Goal: Task Accomplishment & Management: Complete application form

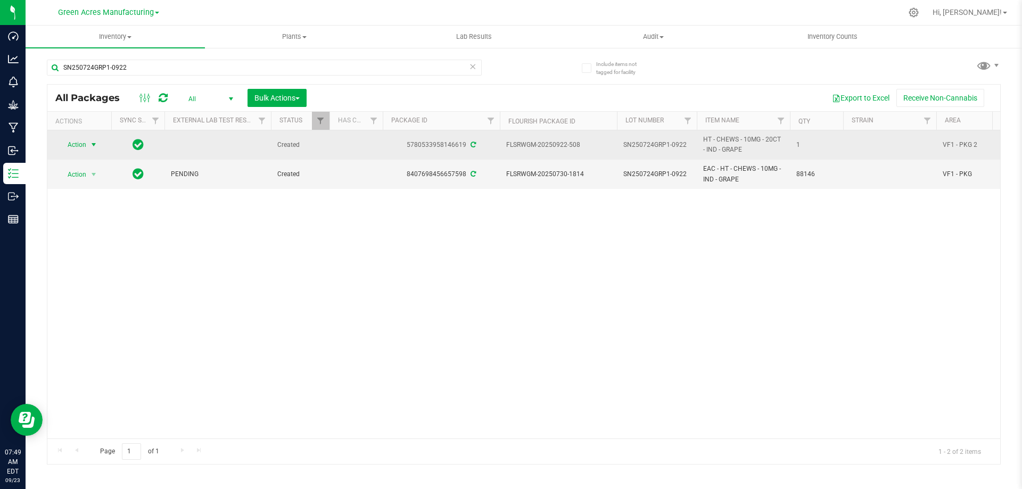
click at [95, 147] on span "select" at bounding box center [93, 145] width 9 height 9
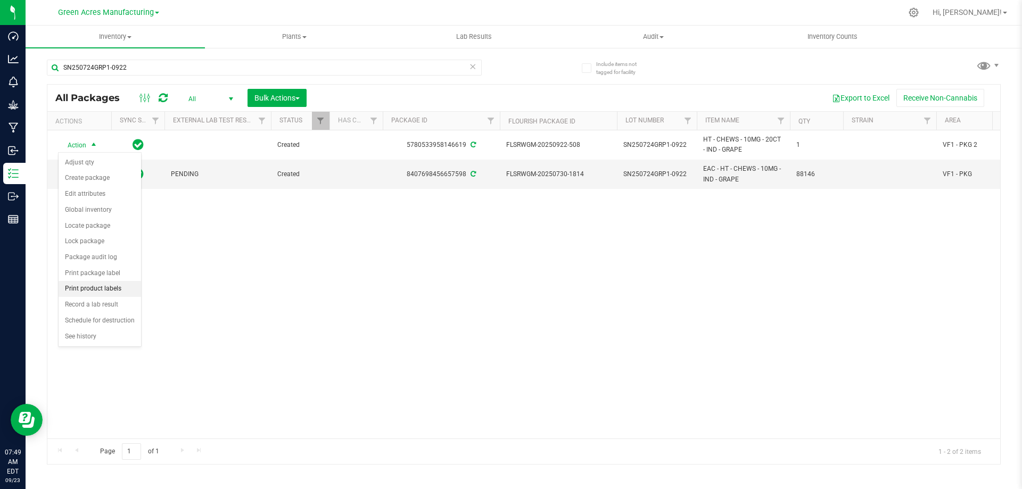
click at [93, 295] on li "Print product labels" at bounding box center [100, 289] width 83 height 16
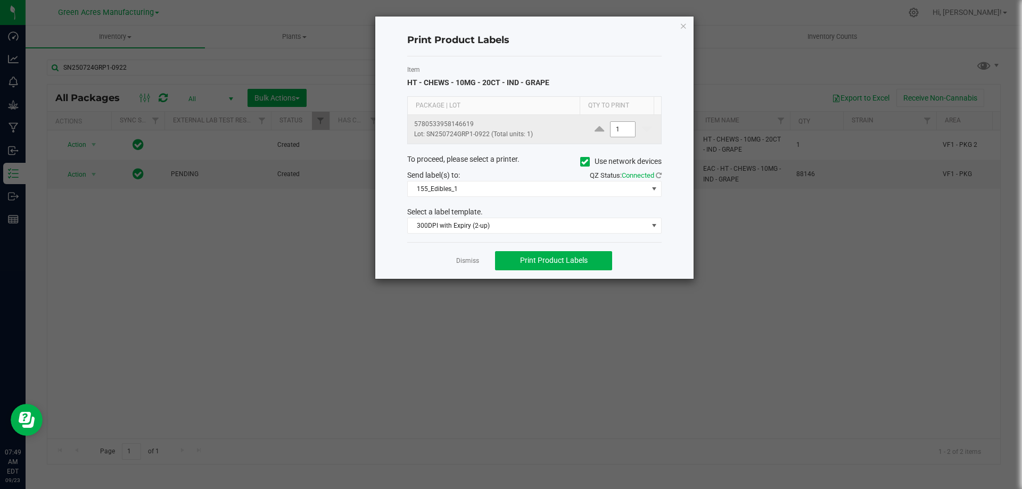
click at [611, 127] on input "1" at bounding box center [623, 129] width 24 height 15
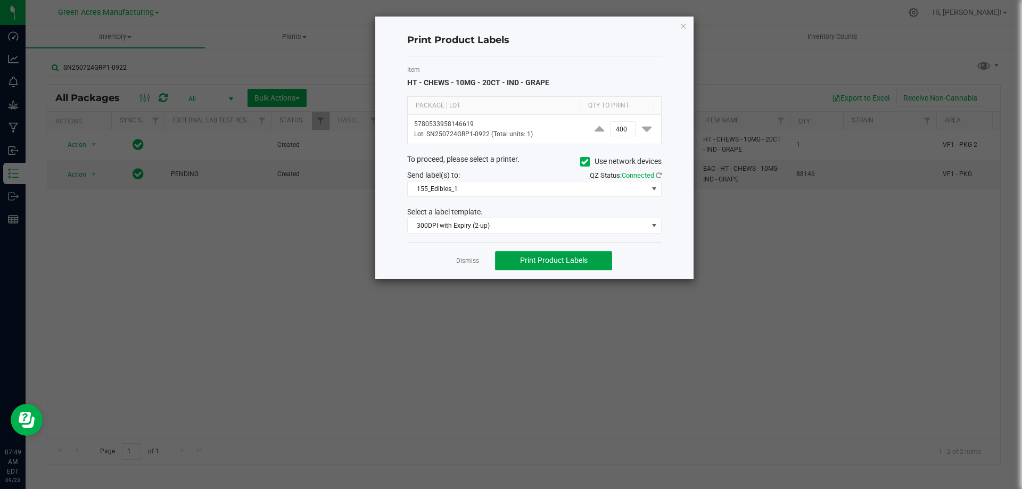
click at [568, 257] on button "Print Product Labels" at bounding box center [553, 260] width 117 height 19
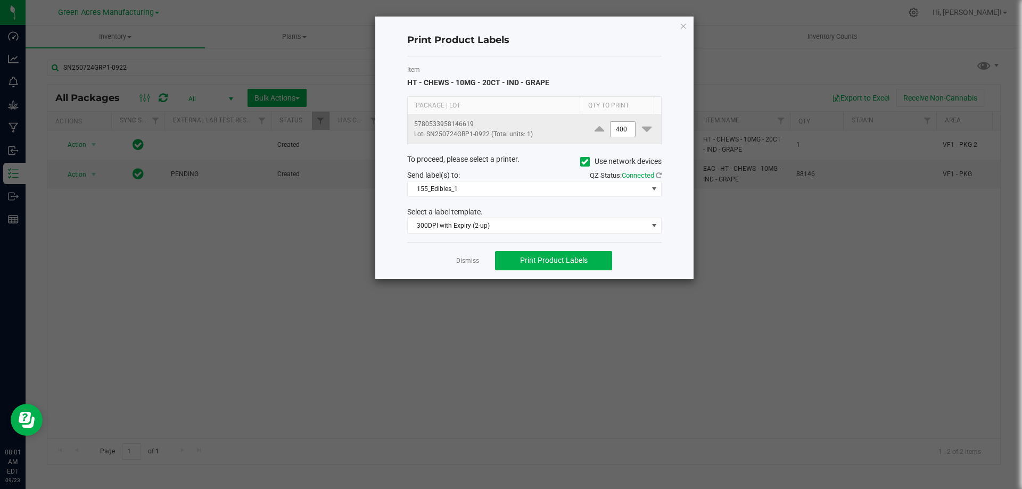
click at [624, 125] on input "400" at bounding box center [623, 129] width 24 height 15
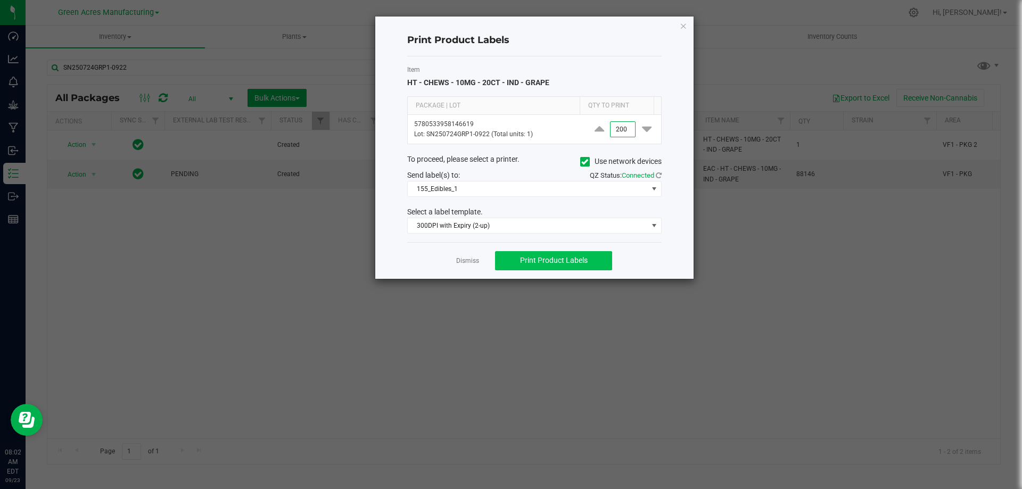
type input "200"
click at [543, 258] on span "Print Product Labels" at bounding box center [554, 260] width 68 height 9
click at [467, 263] on link "Dismiss" at bounding box center [467, 261] width 23 height 9
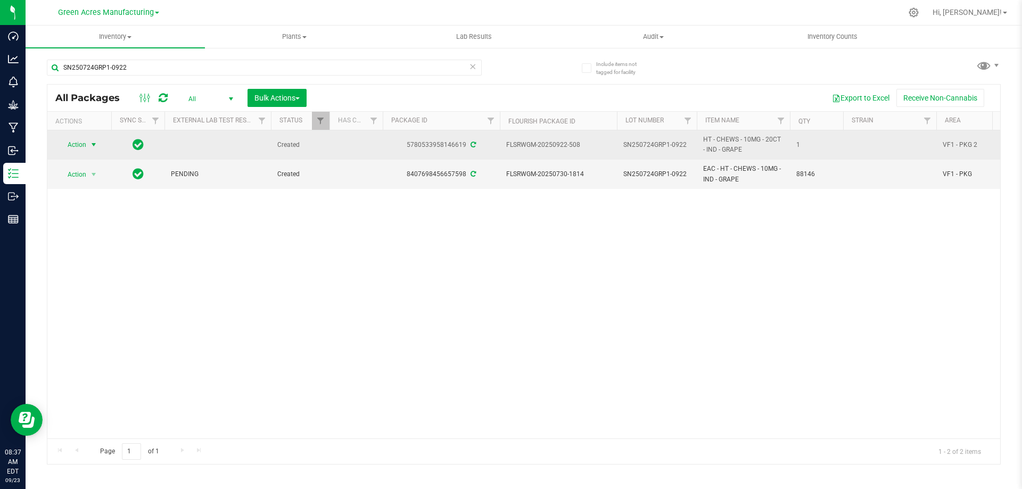
click at [81, 145] on span "Action" at bounding box center [72, 144] width 29 height 15
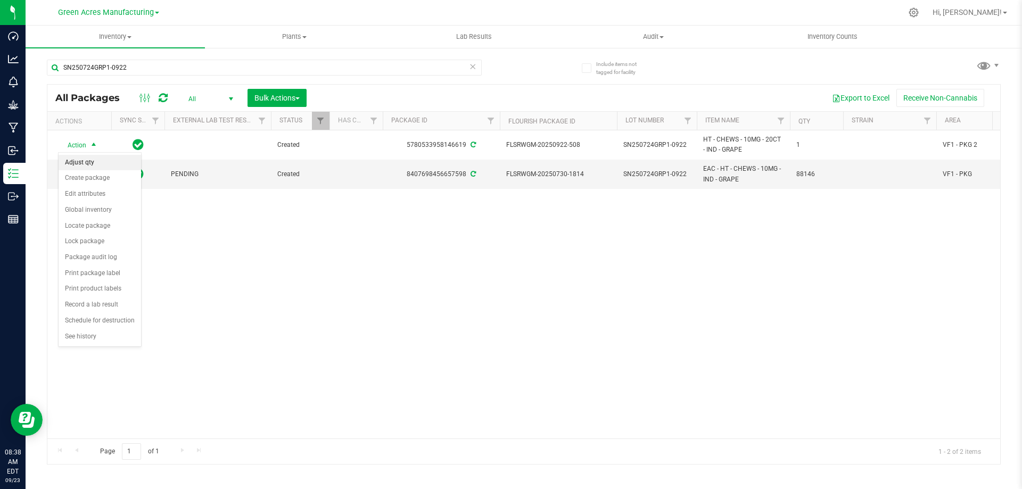
click at [76, 165] on li "Adjust qty" at bounding box center [100, 163] width 83 height 16
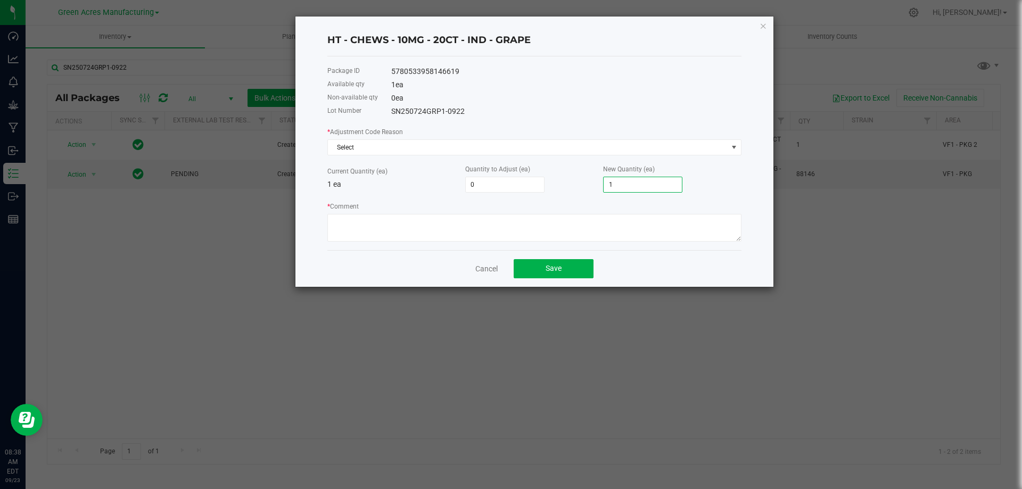
click at [633, 184] on input "1" at bounding box center [643, 184] width 78 height 15
type input "-1"
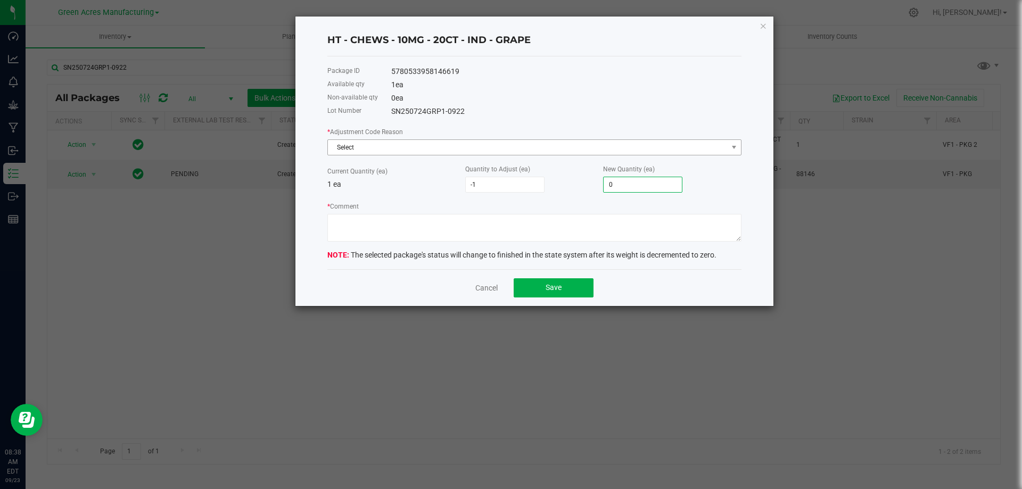
type input "0"
click at [562, 148] on span "Select" at bounding box center [528, 147] width 400 height 15
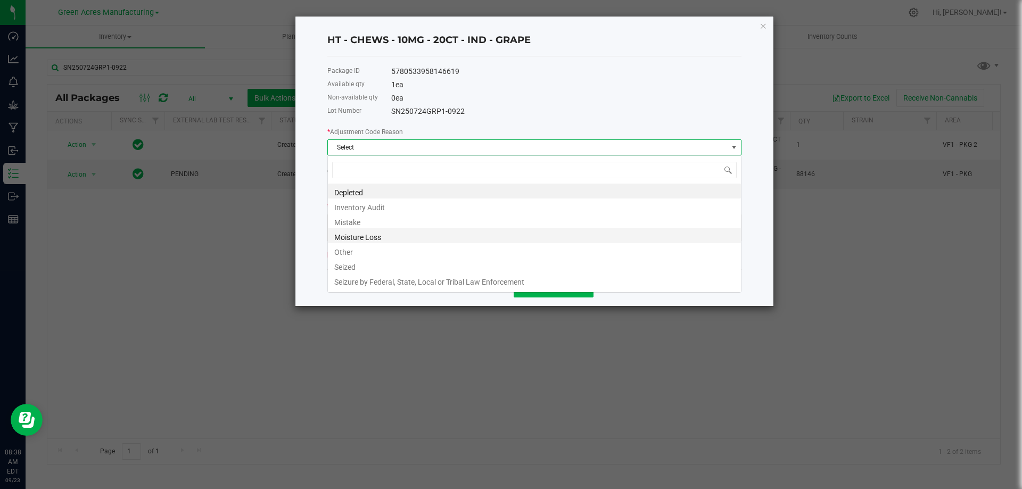
scroll to position [16, 414]
click at [362, 253] on li "Other" at bounding box center [534, 250] width 413 height 15
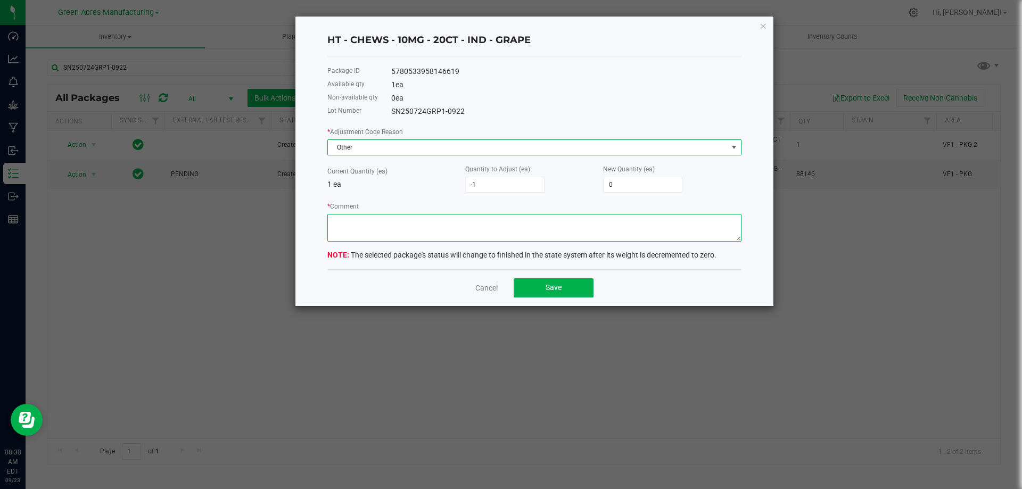
click at [392, 214] on textarea "* Comment" at bounding box center [534, 228] width 414 height 28
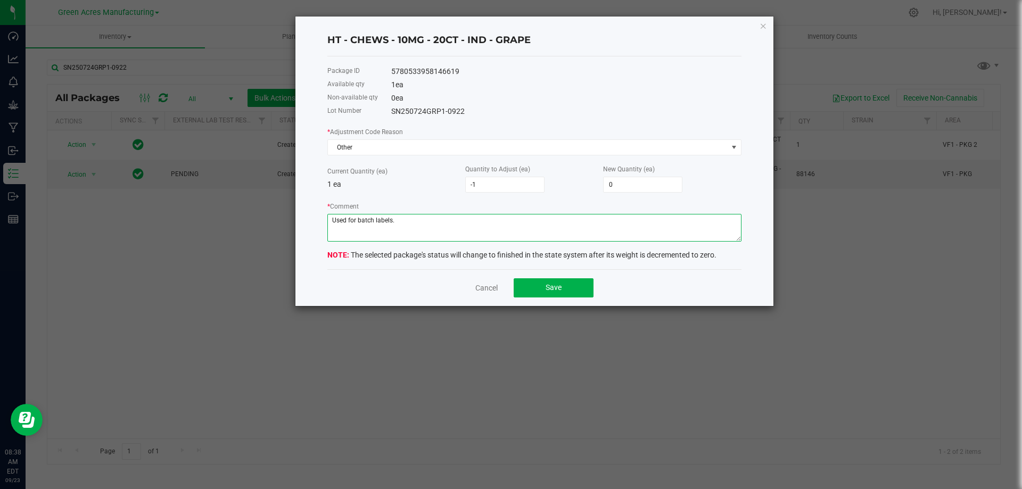
type textarea "Used for batch labels."
click at [397, 193] on div "* Adjustment Code Reason Other Current Quantity (ea) 1 ea Quantity to Adjust (e…" at bounding box center [534, 184] width 414 height 116
click at [562, 291] on button "Save" at bounding box center [554, 287] width 80 height 19
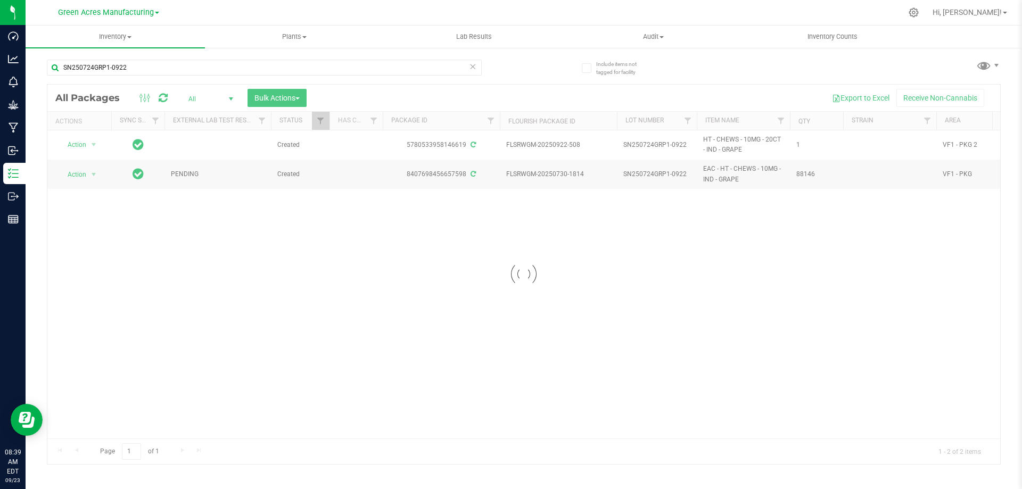
click at [524, 258] on div at bounding box center [523, 275] width 953 height 380
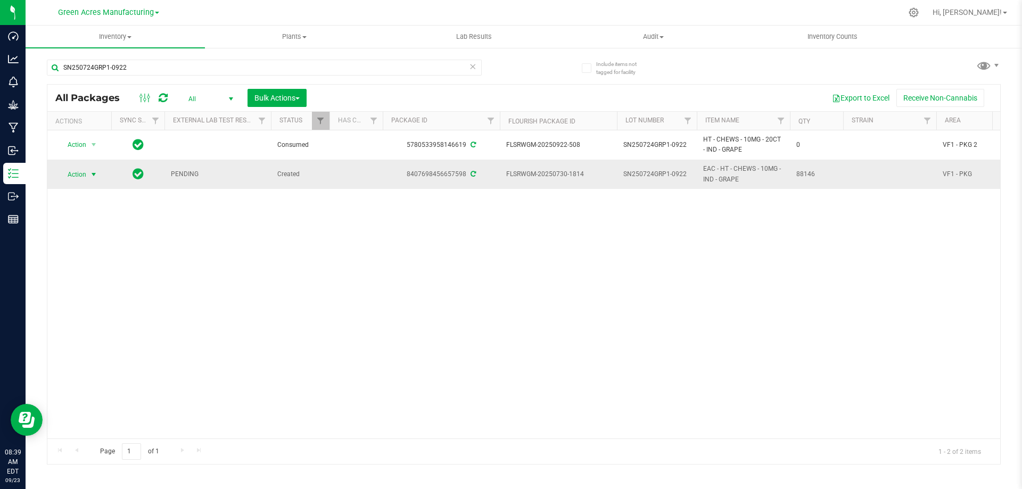
click at [80, 175] on span "Action" at bounding box center [72, 174] width 29 height 15
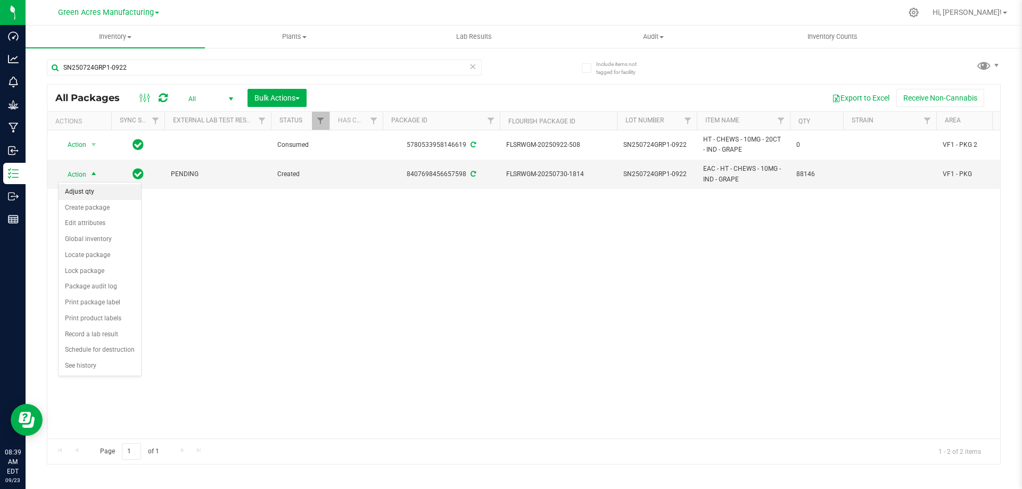
click at [89, 193] on li "Adjust qty" at bounding box center [100, 192] width 83 height 16
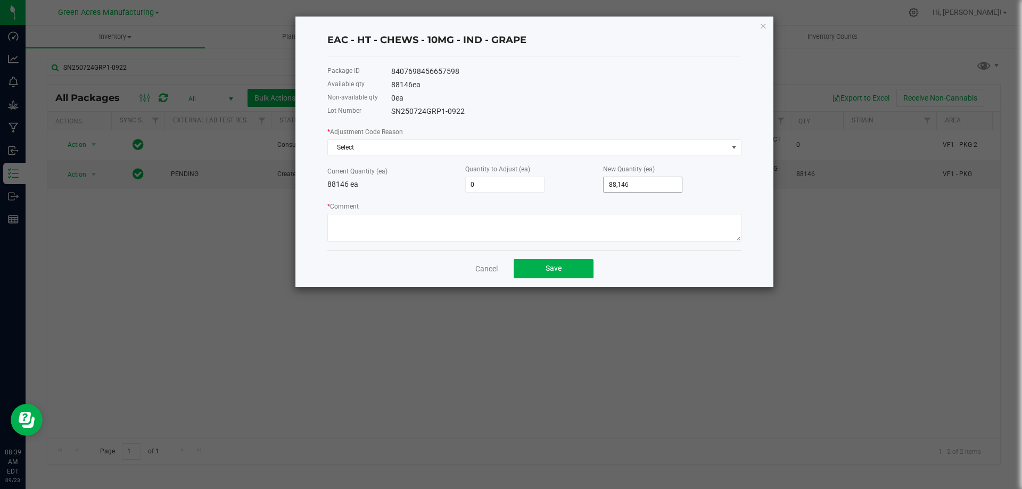
type input "88146"
click at [641, 181] on input "88146" at bounding box center [643, 184] width 78 height 15
type input "-88,137"
type input "9"
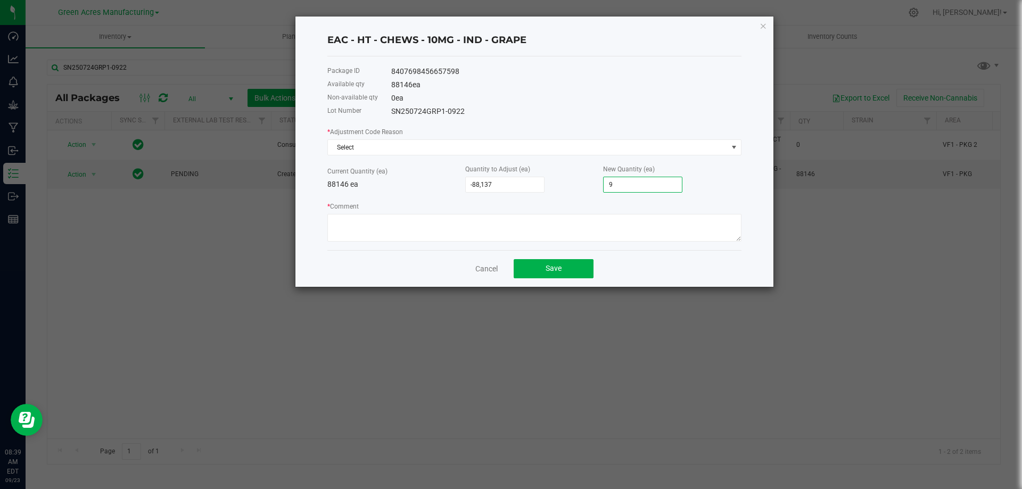
type input "-88,055"
type input "91"
type input "-87,234"
type input "912"
type input "-79,022"
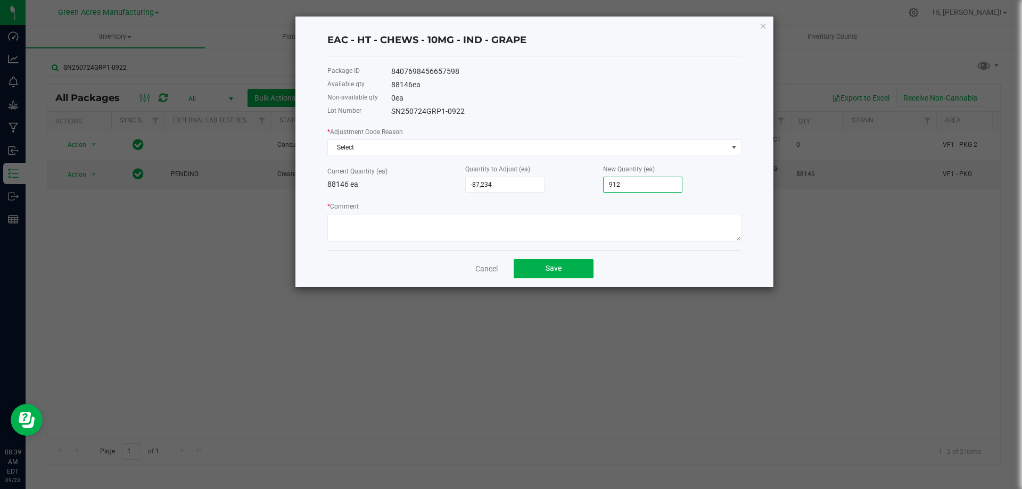
type input "9124"
type input "3,095"
type input "91,241"
click at [573, 195] on div "* Adjustment Code Reason Select Current Quantity (ea) 88146 ea Quantity to Adju…" at bounding box center [534, 184] width 414 height 116
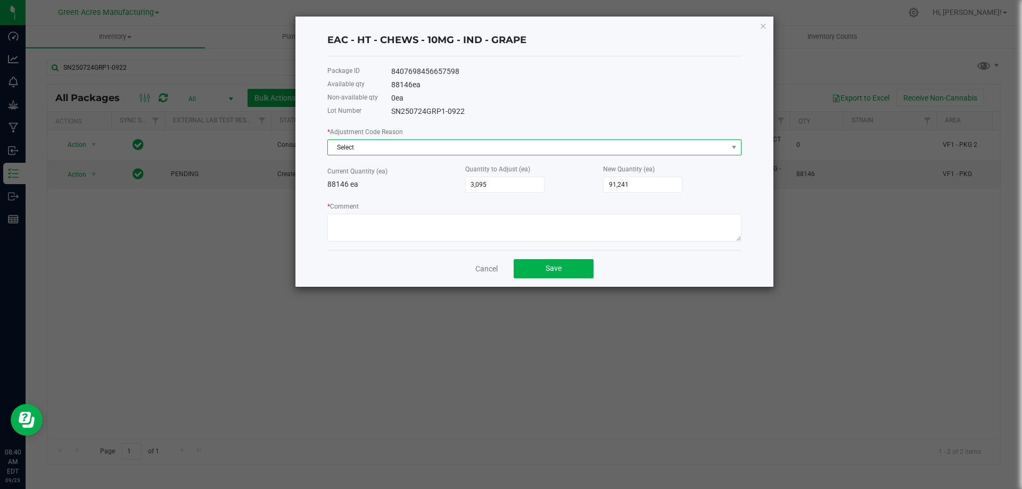
click at [417, 143] on span "Select" at bounding box center [528, 147] width 400 height 15
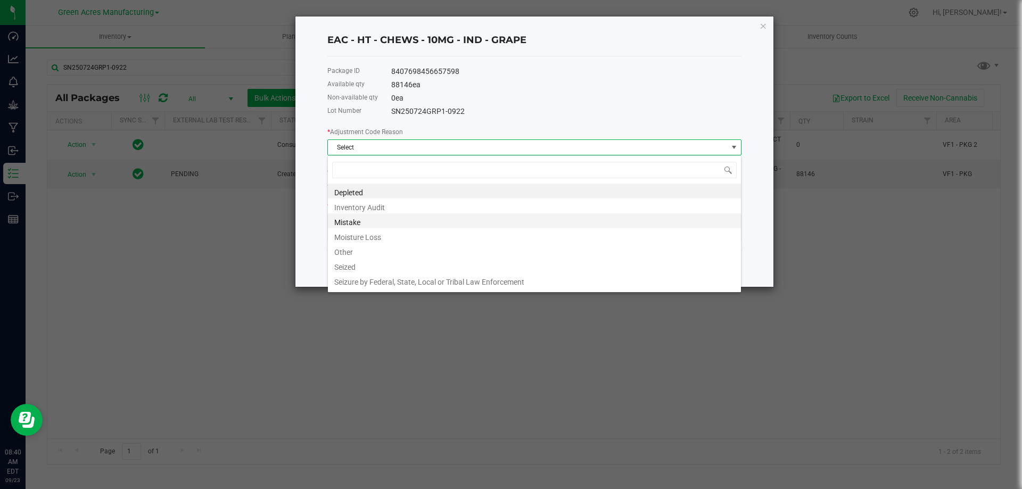
click at [371, 220] on li "Mistake" at bounding box center [534, 220] width 413 height 15
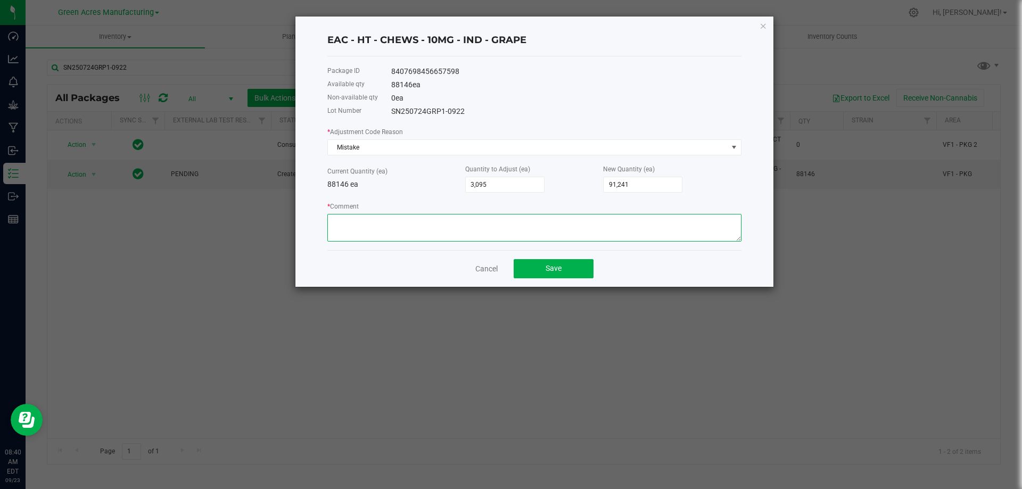
click at [396, 216] on textarea "* Comment" at bounding box center [534, 228] width 414 height 28
type textarea "[PERSON_NAME] were miscounted."
click at [544, 271] on button "Save" at bounding box center [554, 268] width 80 height 19
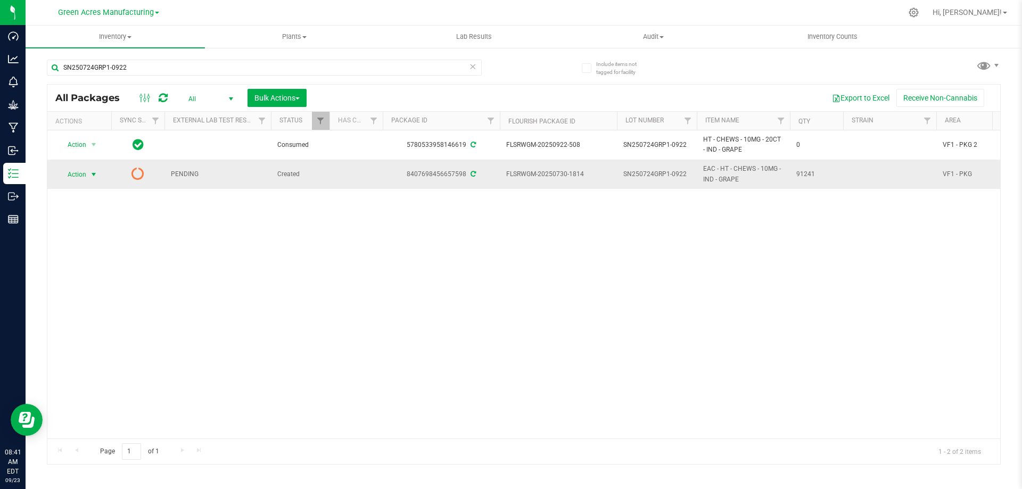
click at [87, 177] on span "select" at bounding box center [93, 174] width 13 height 15
click at [336, 253] on div "Action Action Adjust qty Edit attributes Global inventory Locate package Packag…" at bounding box center [523, 284] width 953 height 308
click at [86, 174] on span "Action" at bounding box center [72, 174] width 29 height 15
click at [102, 254] on li "Print package label" at bounding box center [93, 256] width 68 height 16
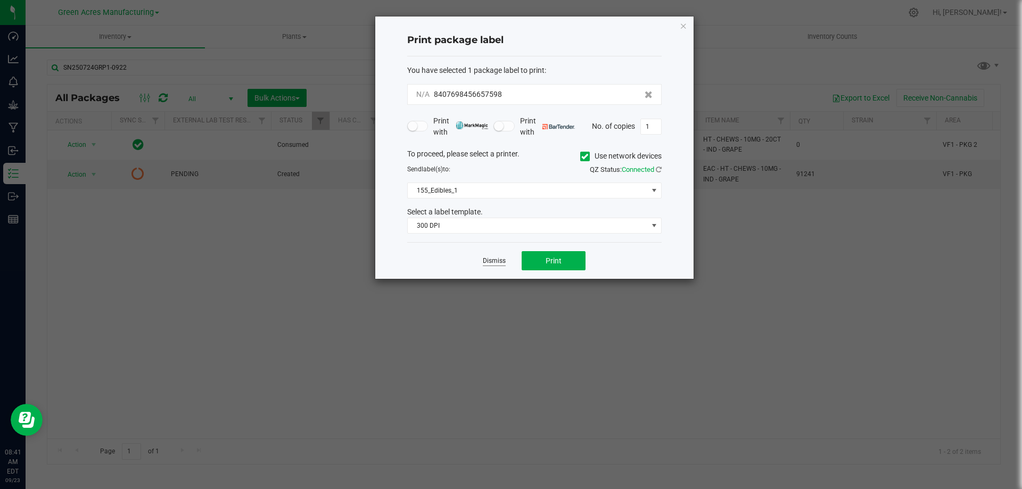
click at [485, 264] on link "Dismiss" at bounding box center [494, 261] width 23 height 9
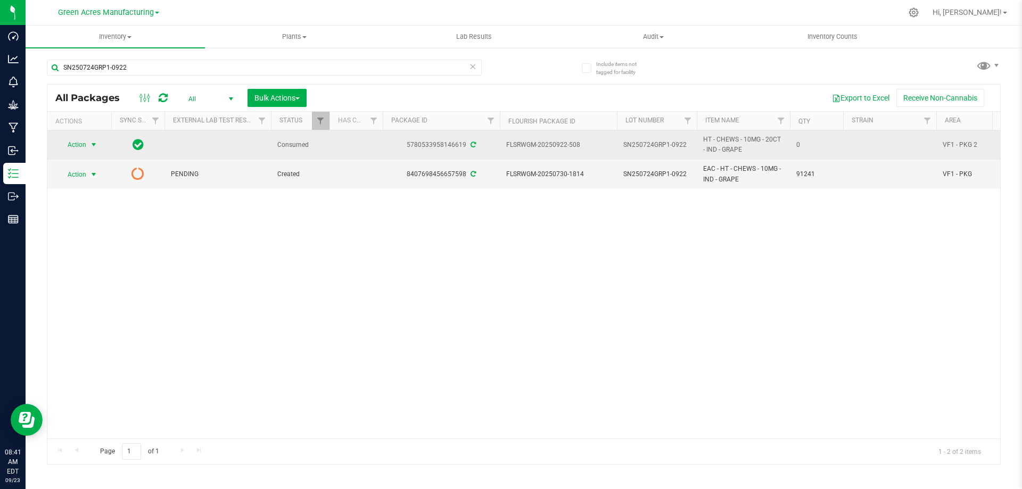
click at [94, 146] on span "select" at bounding box center [93, 145] width 9 height 9
click at [93, 146] on span "select" at bounding box center [93, 145] width 9 height 9
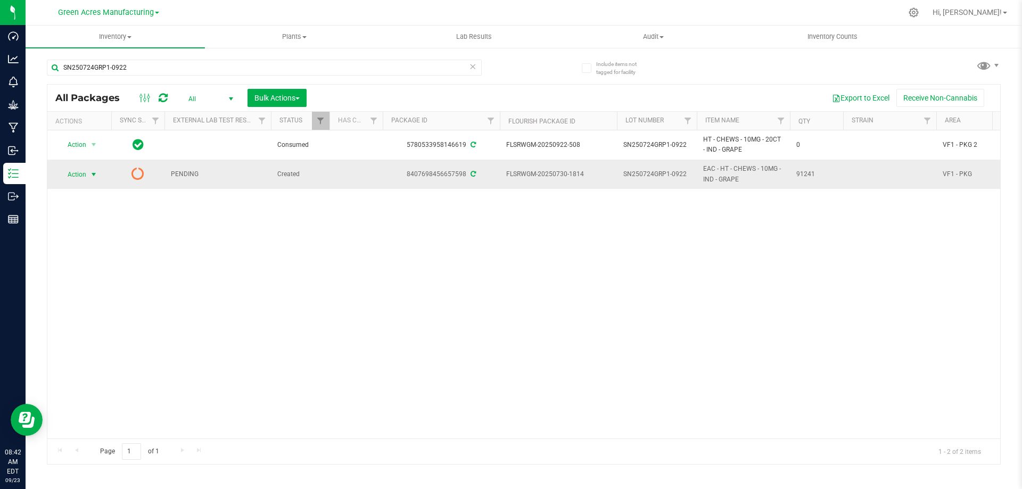
click at [91, 177] on span "select" at bounding box center [93, 174] width 9 height 9
click at [89, 174] on span "select" at bounding box center [93, 174] width 13 height 15
click at [90, 176] on span "select" at bounding box center [93, 174] width 9 height 9
click at [101, 256] on li "Print package label" at bounding box center [93, 256] width 68 height 16
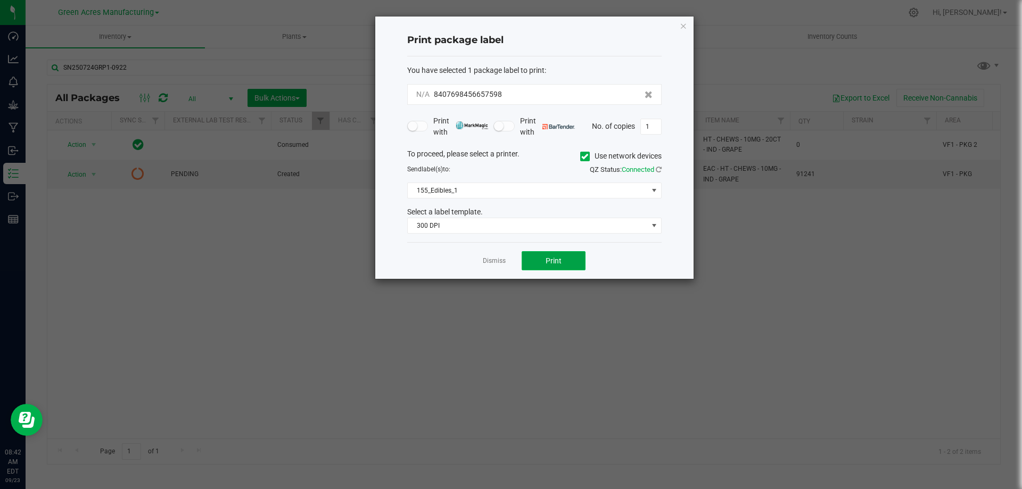
click at [555, 259] on span "Print" at bounding box center [554, 261] width 16 height 9
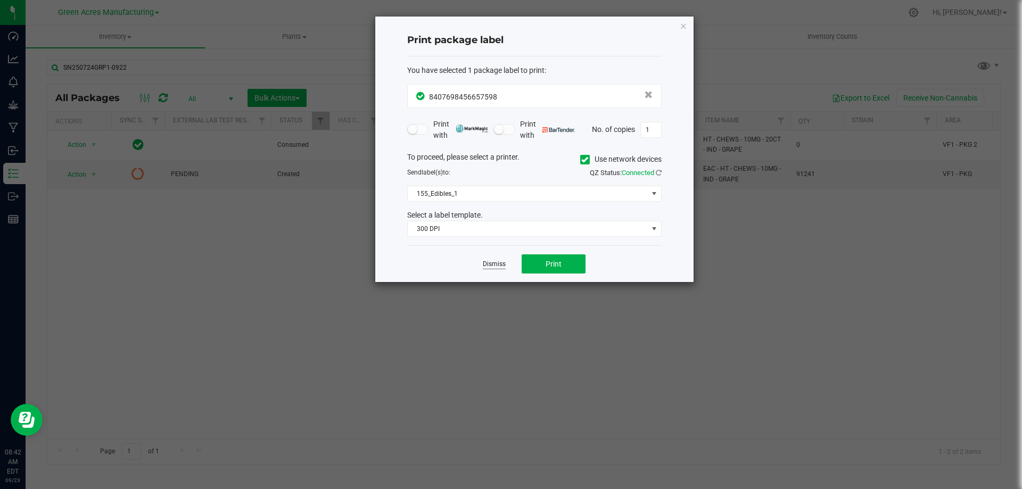
click at [492, 261] on link "Dismiss" at bounding box center [494, 264] width 23 height 9
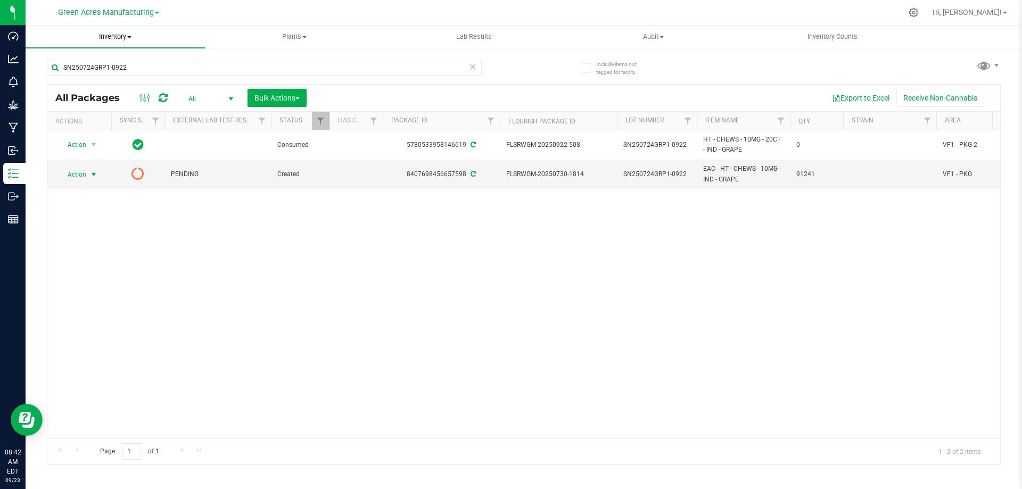
click at [121, 39] on span "Inventory" at bounding box center [115, 37] width 179 height 10
click at [98, 133] on span "From bill of materials" at bounding box center [74, 128] width 96 height 9
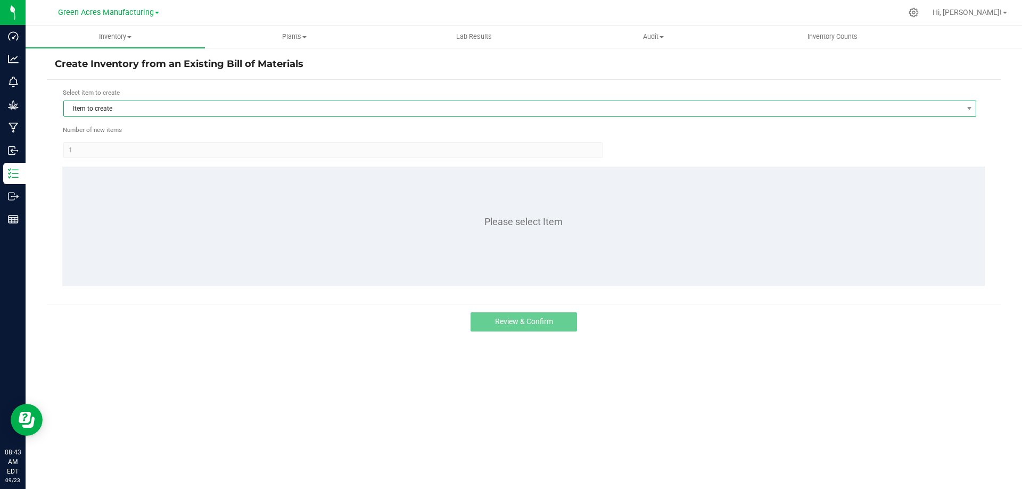
click at [184, 108] on span "Item to create" at bounding box center [513, 108] width 899 height 15
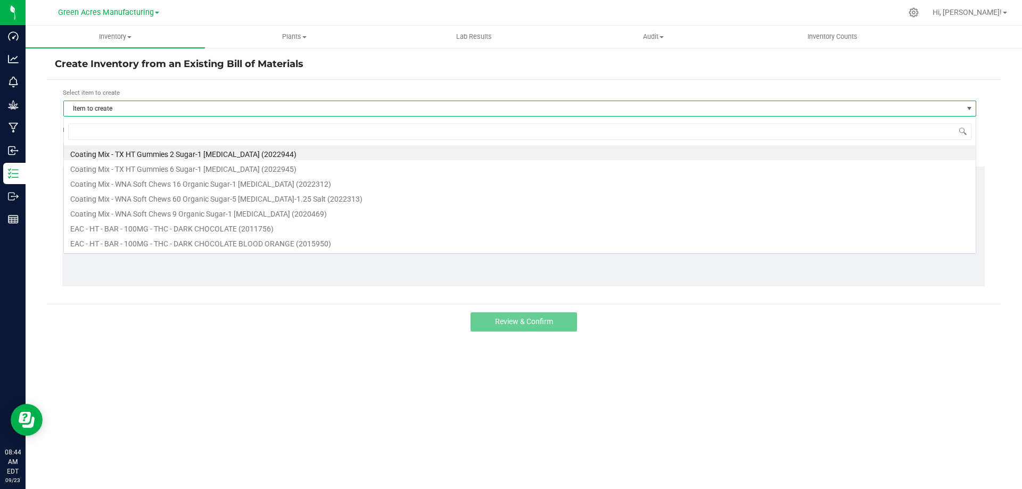
scroll to position [16, 913]
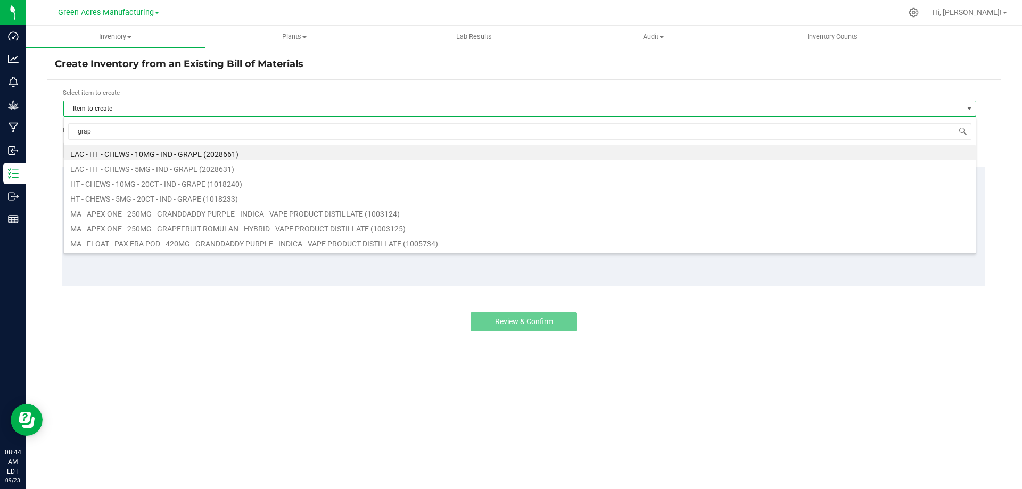
type input "grape"
click at [211, 184] on li "HT - CHEWS - 10MG - 20CT - IND - GRAPE (1018240)" at bounding box center [520, 182] width 912 height 15
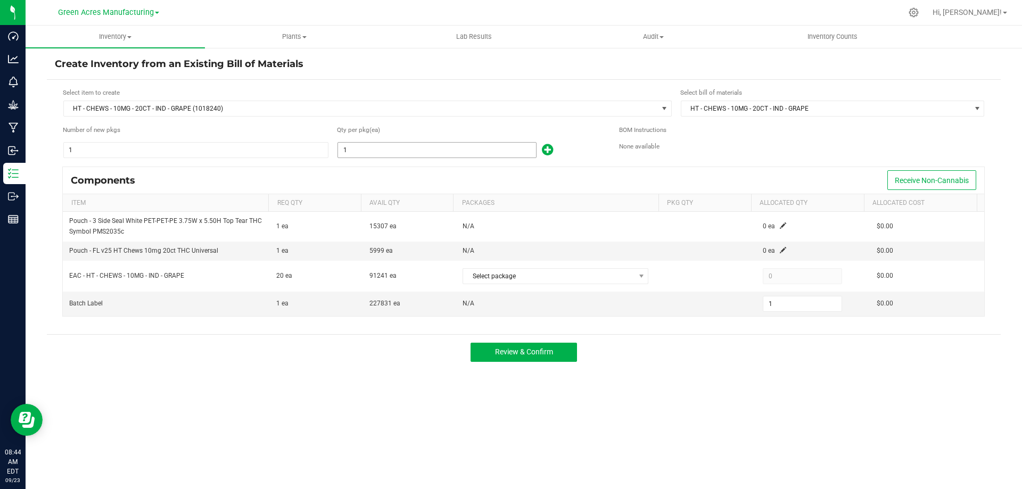
click at [371, 150] on input "1" at bounding box center [437, 150] width 198 height 15
type input "4"
type input "45"
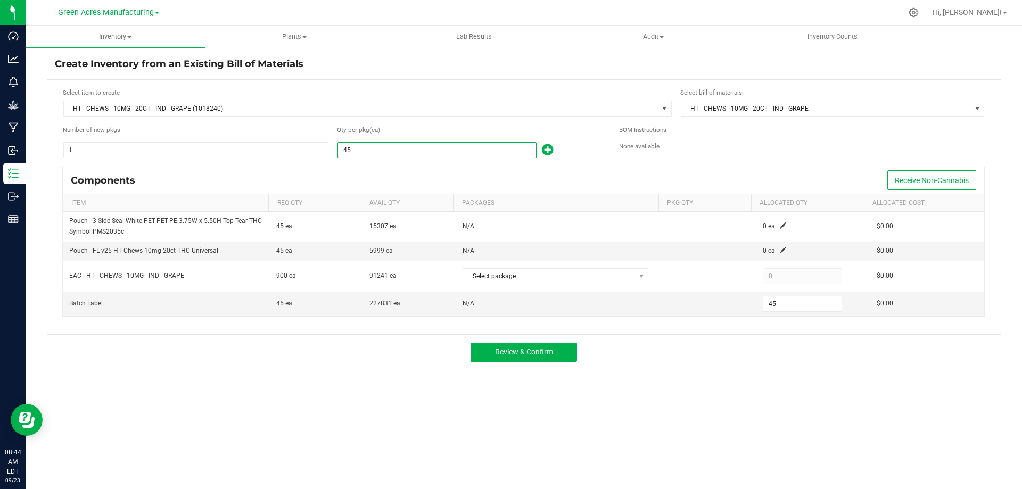
type input "452"
type input "4525"
type input "4,525"
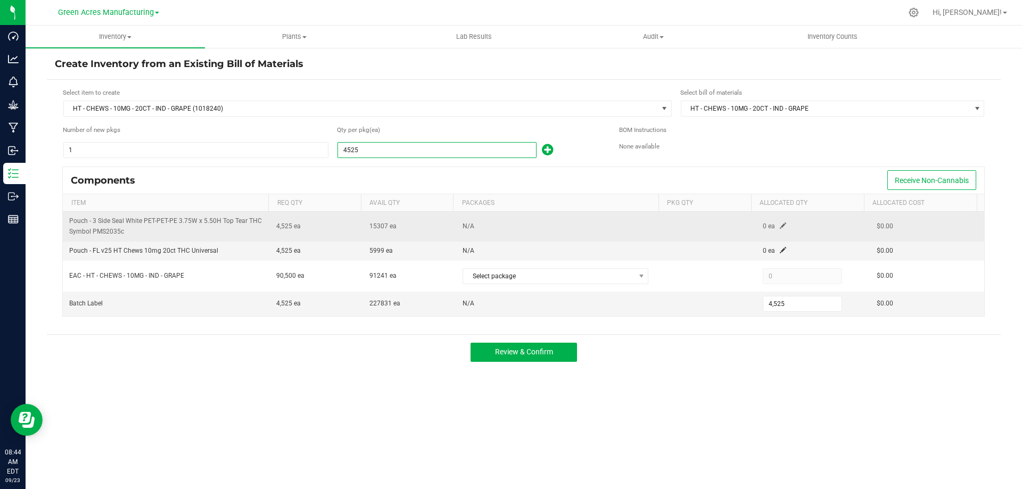
type input "4,525"
click at [780, 225] on span at bounding box center [783, 226] width 6 height 6
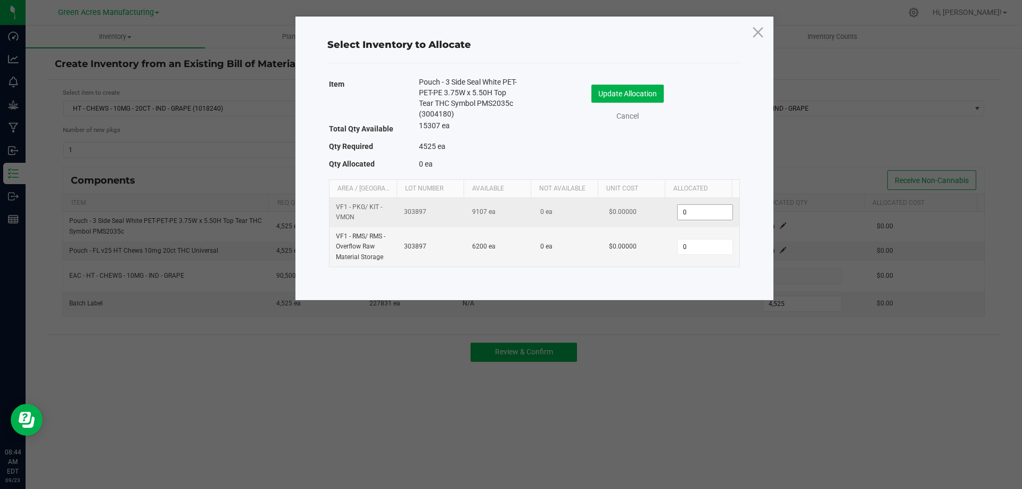
click at [707, 212] on input "0" at bounding box center [705, 212] width 54 height 15
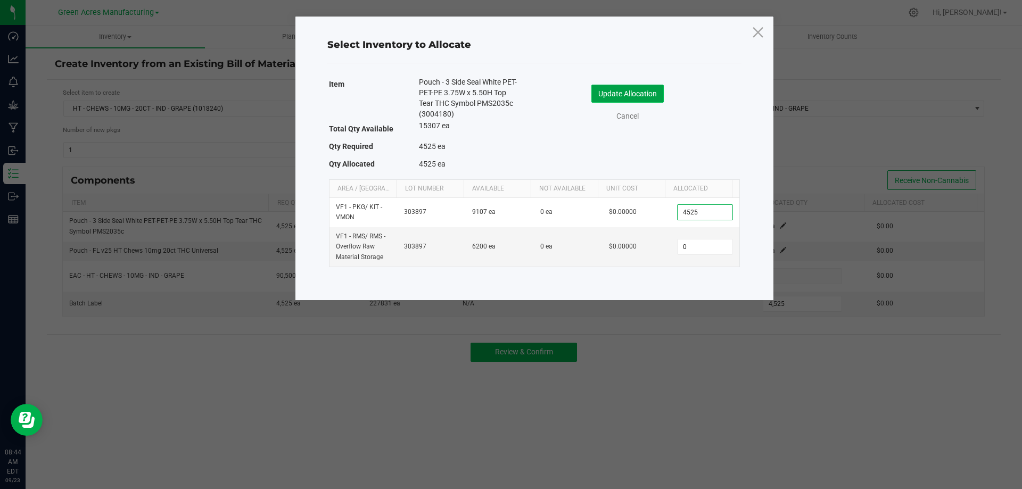
type input "4,525"
click at [644, 94] on button "Update Allocation" at bounding box center [627, 94] width 72 height 18
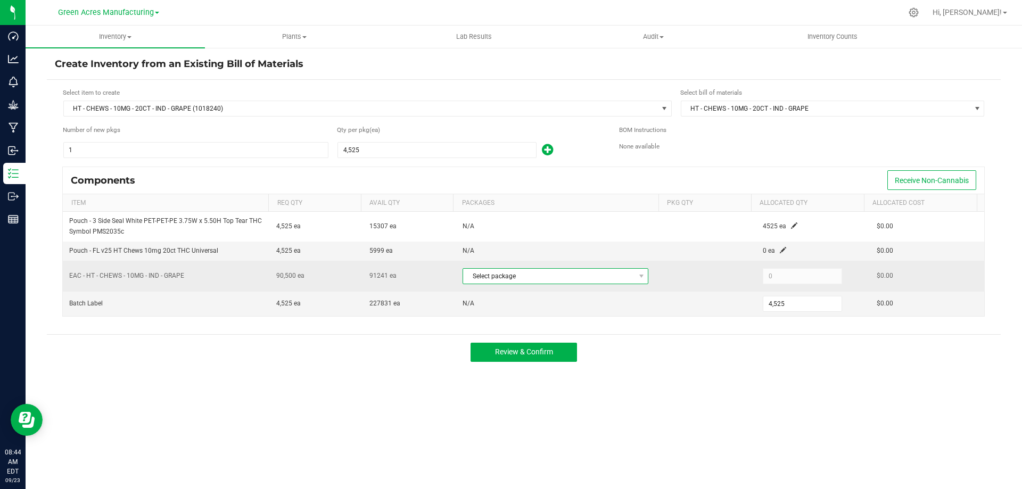
click at [575, 277] on span "Select package" at bounding box center [548, 276] width 171 height 15
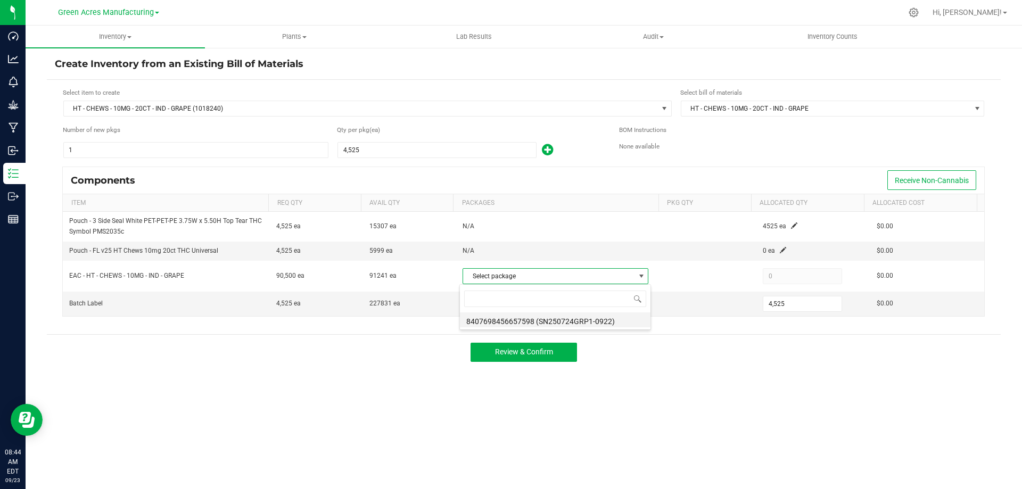
click at [596, 318] on li "8407698456657598 (SN250724GRP1-0922)" at bounding box center [555, 320] width 191 height 15
type input "90,500"
click at [780, 249] on span at bounding box center [783, 250] width 6 height 6
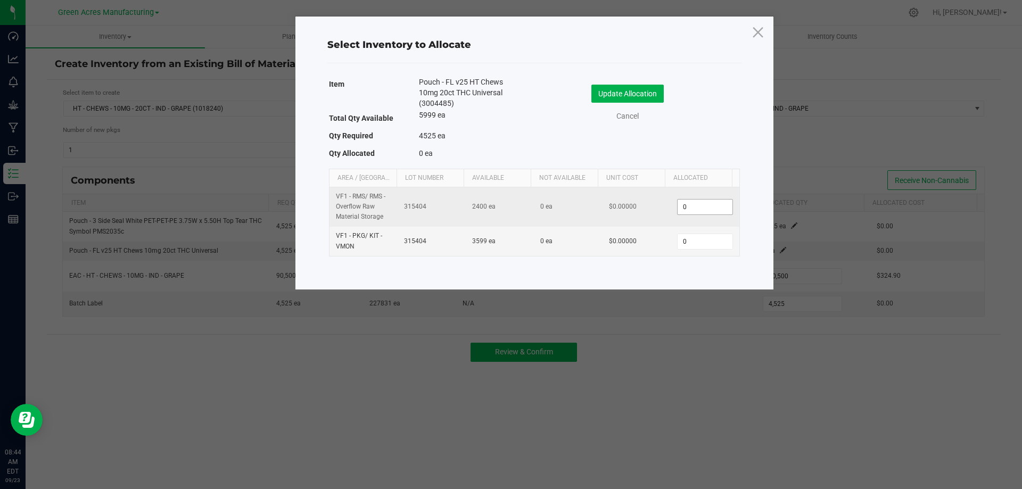
click at [699, 208] on input "0" at bounding box center [705, 207] width 54 height 15
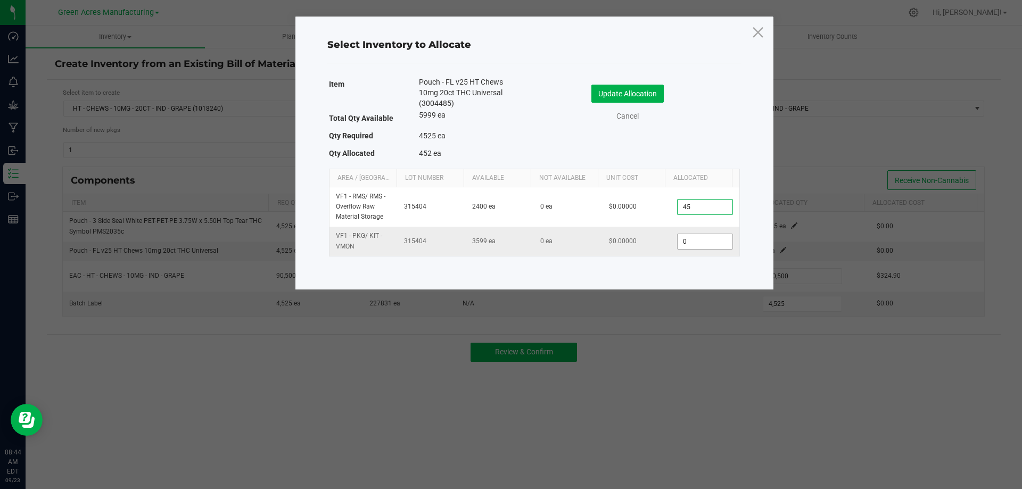
type input "4"
click at [708, 238] on input "0" at bounding box center [705, 241] width 54 height 15
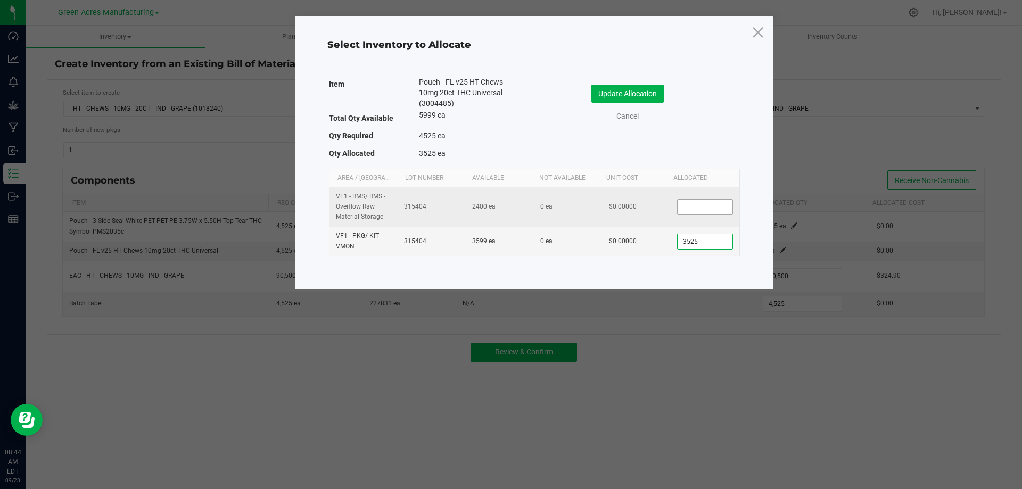
type input "3,525"
click at [709, 211] on input at bounding box center [705, 207] width 54 height 15
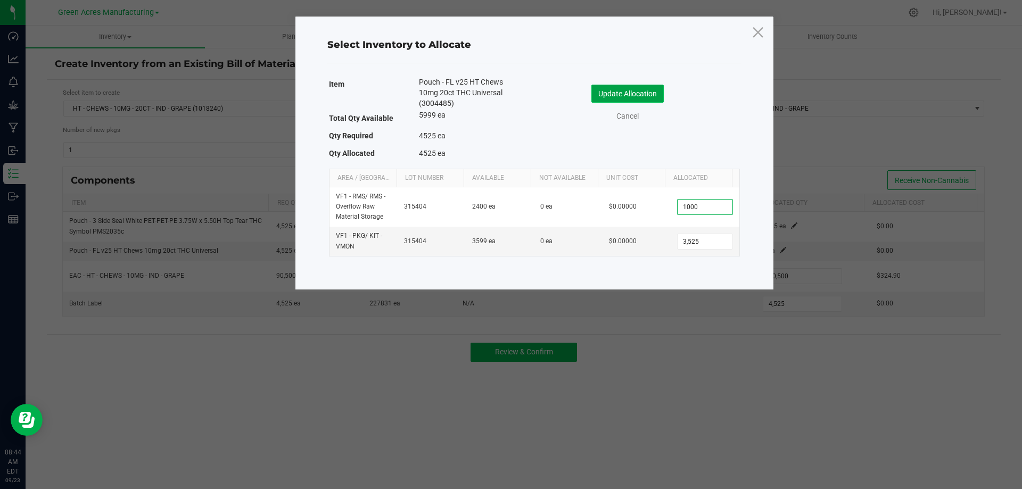
type input "1,000"
click at [605, 92] on button "Update Allocation" at bounding box center [627, 94] width 72 height 18
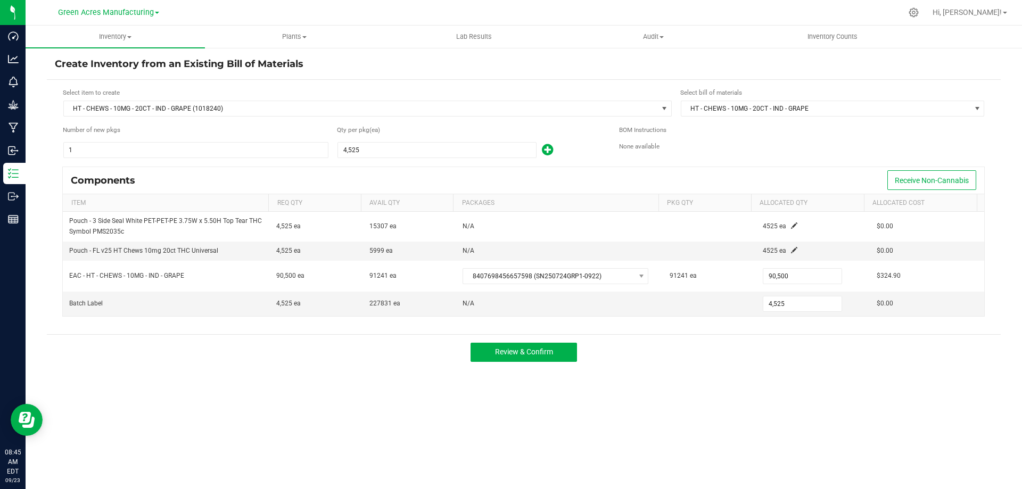
click at [714, 331] on div "Select item to create HT - CHEWS - 10MG - 20CT - IND - GRAPE (1018240) Select b…" at bounding box center [524, 207] width 954 height 254
click at [507, 355] on span "Review & Confirm" at bounding box center [524, 352] width 58 height 9
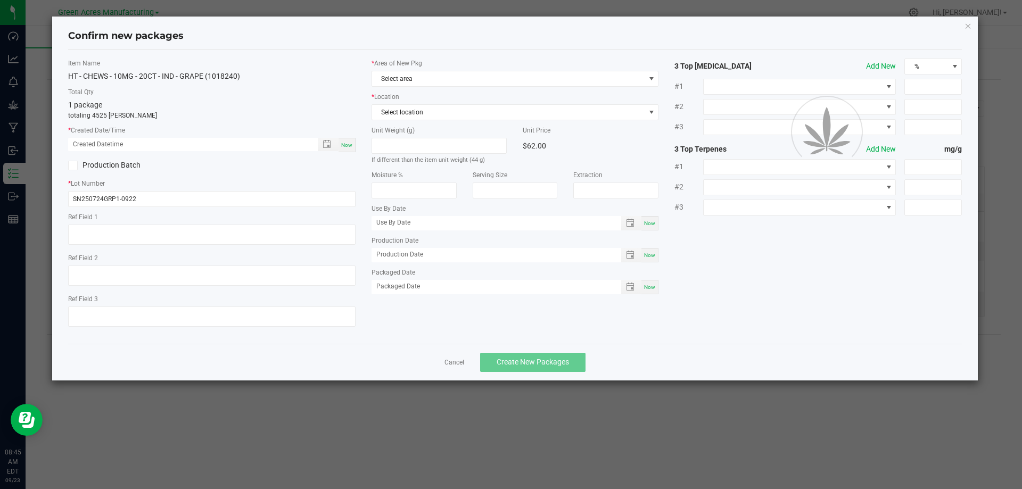
type input "[DATE]"
click at [345, 146] on span "Now" at bounding box center [346, 145] width 11 height 6
type input "[DATE] 08:45 AM"
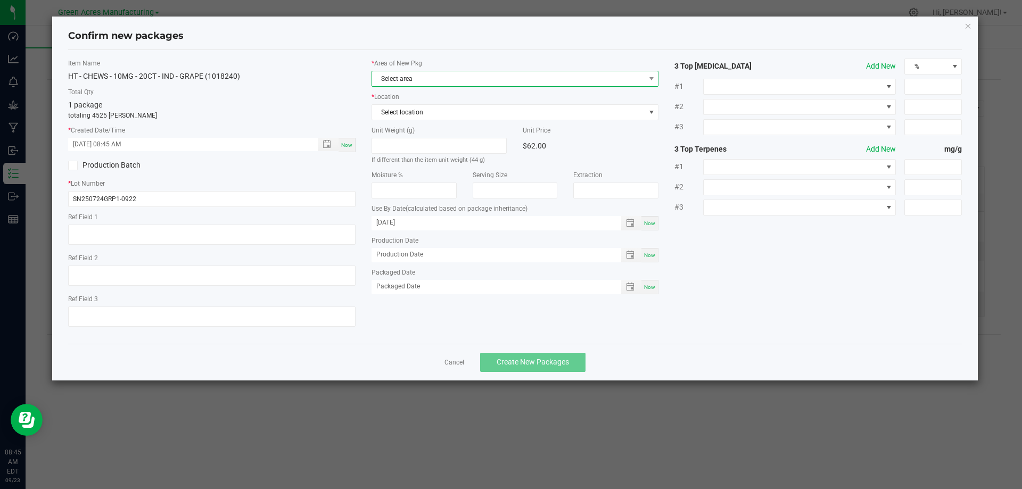
click at [431, 75] on span "Select area" at bounding box center [508, 78] width 273 height 15
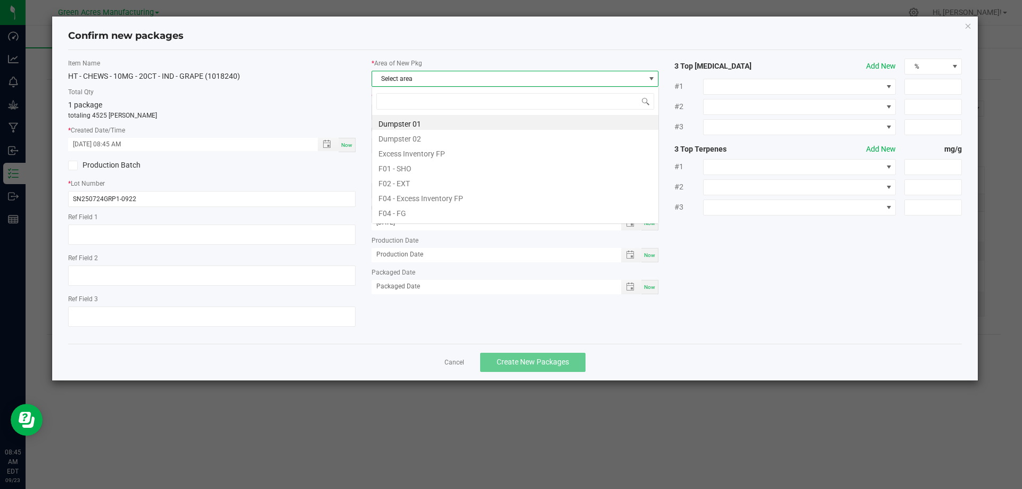
scroll to position [16, 287]
type input "pa"
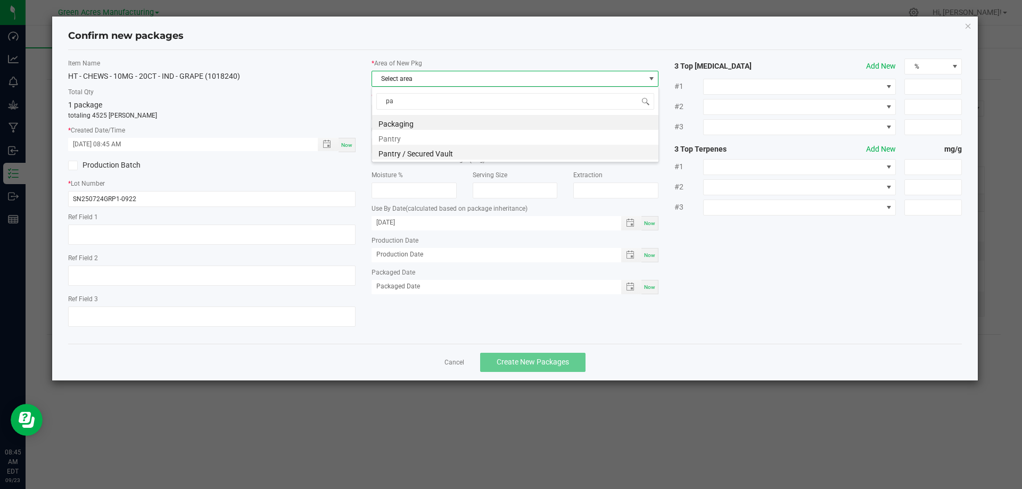
click at [420, 150] on li "Pantry / Secured Vault" at bounding box center [515, 152] width 286 height 15
click at [431, 117] on span "Select location" at bounding box center [508, 112] width 273 height 15
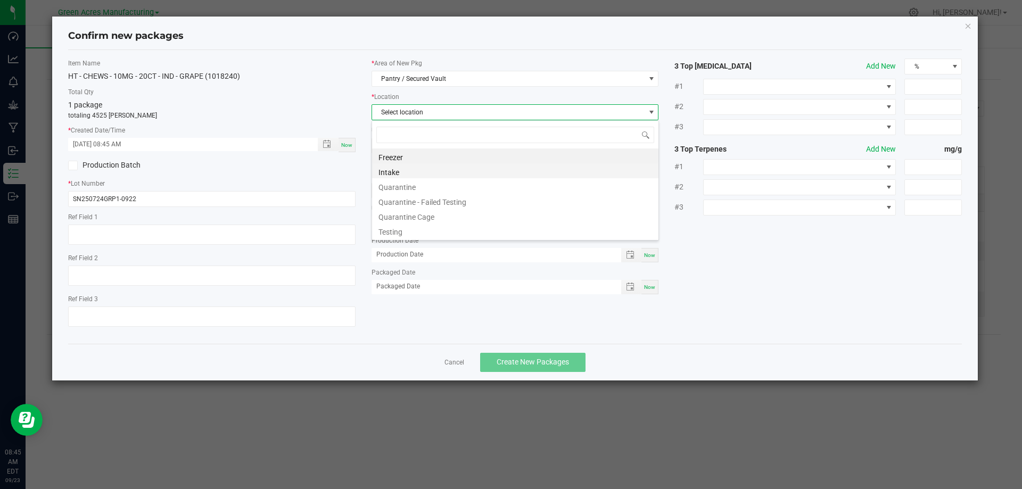
click at [412, 172] on li "Intake" at bounding box center [515, 170] width 286 height 15
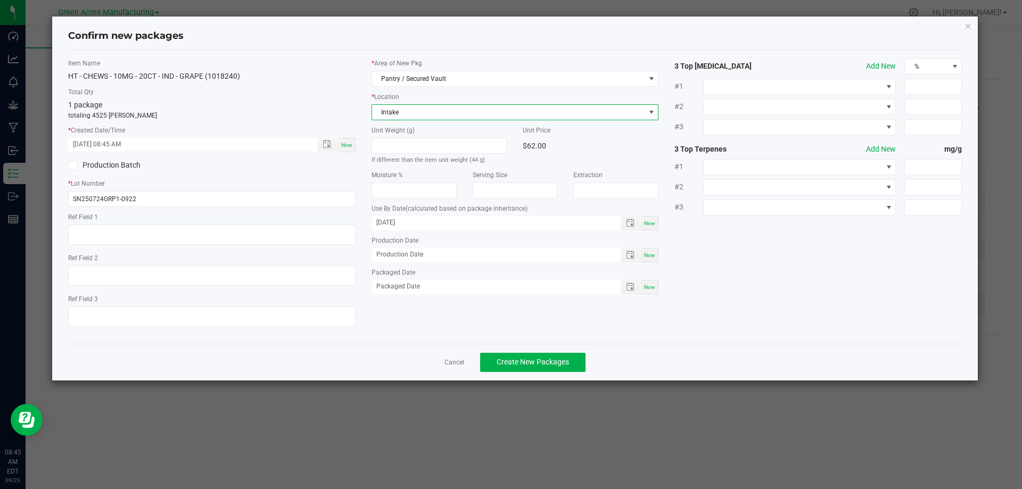
click at [343, 104] on div "1 package totaling 4525 [PERSON_NAME]" at bounding box center [211, 110] width 287 height 21
click at [350, 143] on span "Now" at bounding box center [346, 145] width 11 height 6
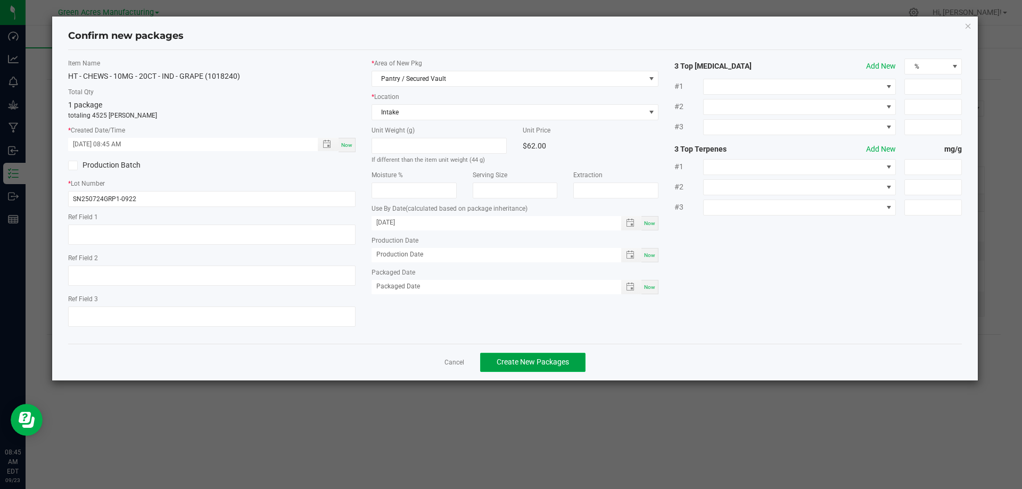
click at [515, 369] on button "Create New Packages" at bounding box center [532, 362] width 105 height 19
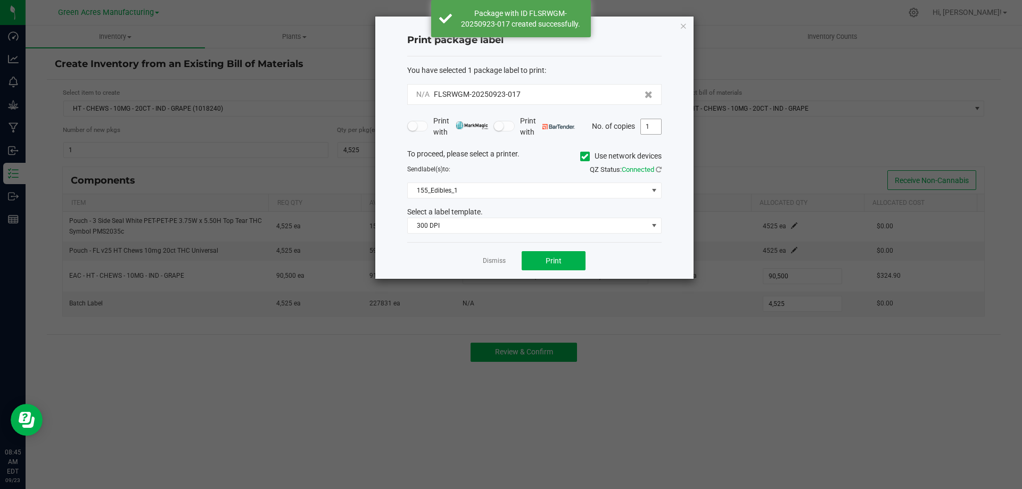
click at [651, 129] on input "1" at bounding box center [651, 126] width 20 height 15
type input "2"
click at [650, 143] on form "You have selected 1 package label to print : N/A FLSRWGM-20250923-017 Print wit…" at bounding box center [534, 149] width 254 height 169
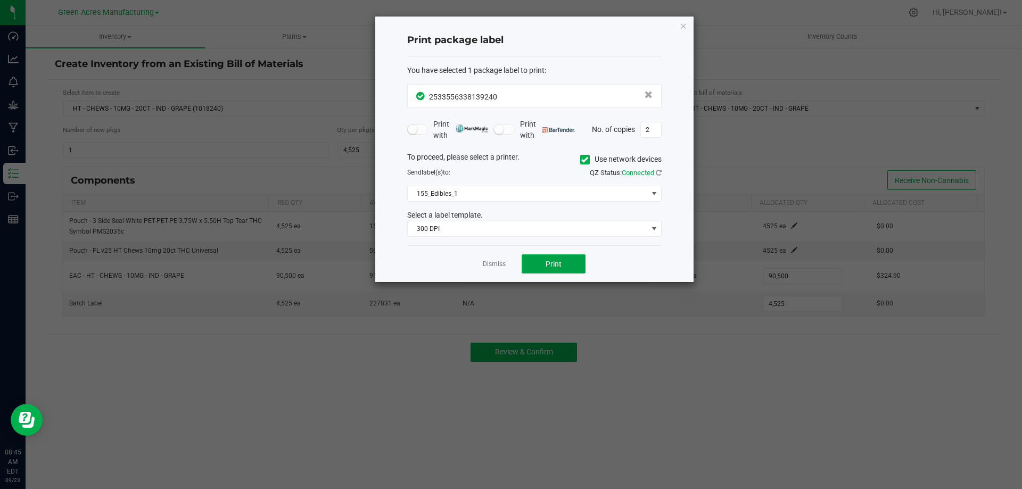
click at [544, 268] on button "Print" at bounding box center [554, 263] width 64 height 19
click at [484, 267] on link "Dismiss" at bounding box center [494, 264] width 23 height 9
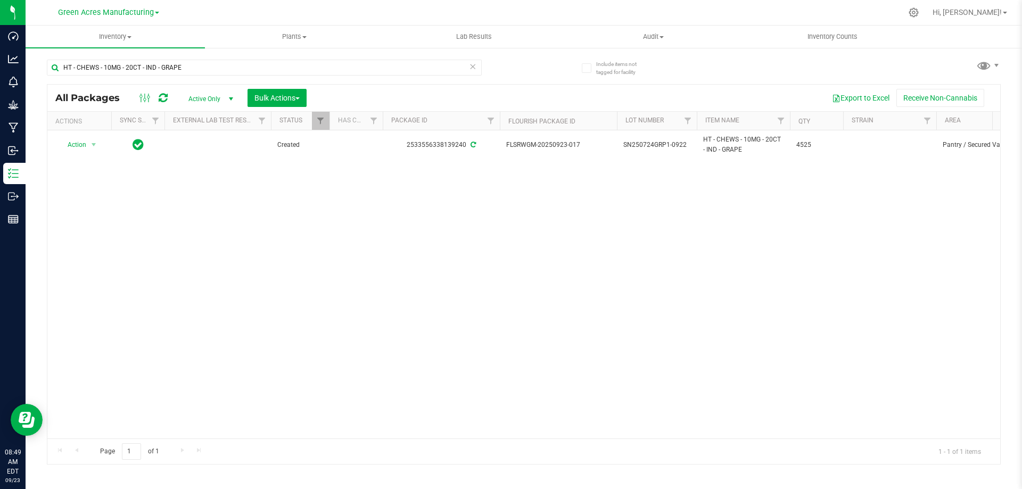
click at [212, 93] on span "Active Only" at bounding box center [208, 99] width 59 height 15
click at [211, 163] on li "All" at bounding box center [207, 163] width 57 height 16
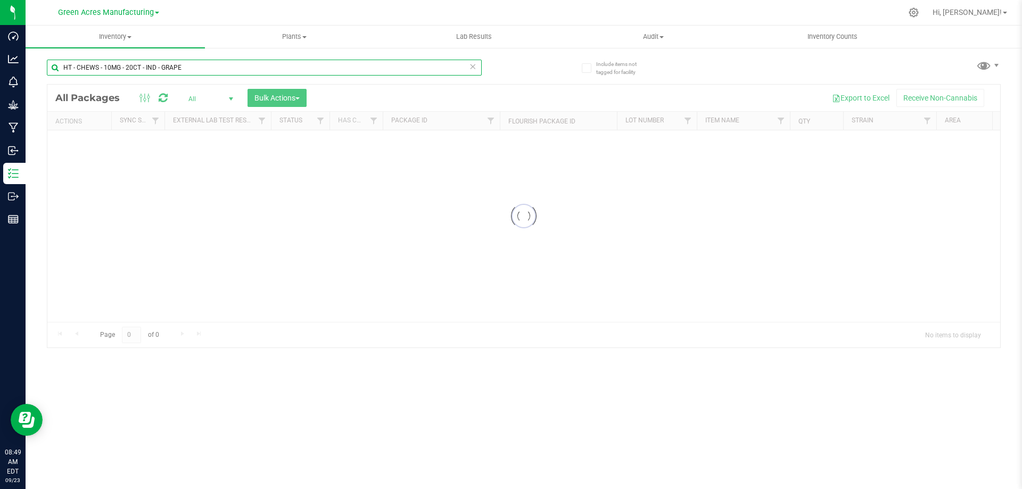
click at [194, 70] on input "HT - CHEWS - 10MG - 20CT - IND - GRAPE" at bounding box center [264, 68] width 435 height 16
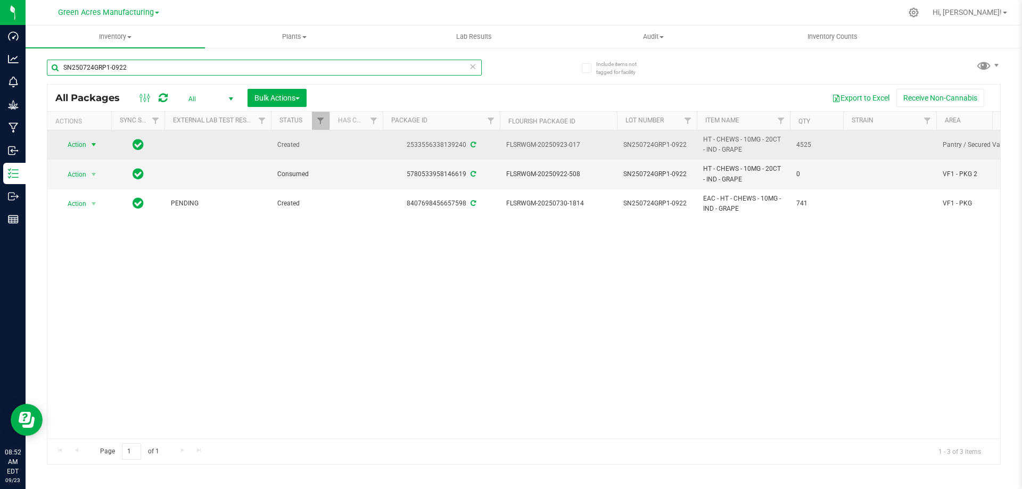
type input "SN250724GRP1-0922"
click at [81, 142] on span "Action" at bounding box center [72, 144] width 29 height 15
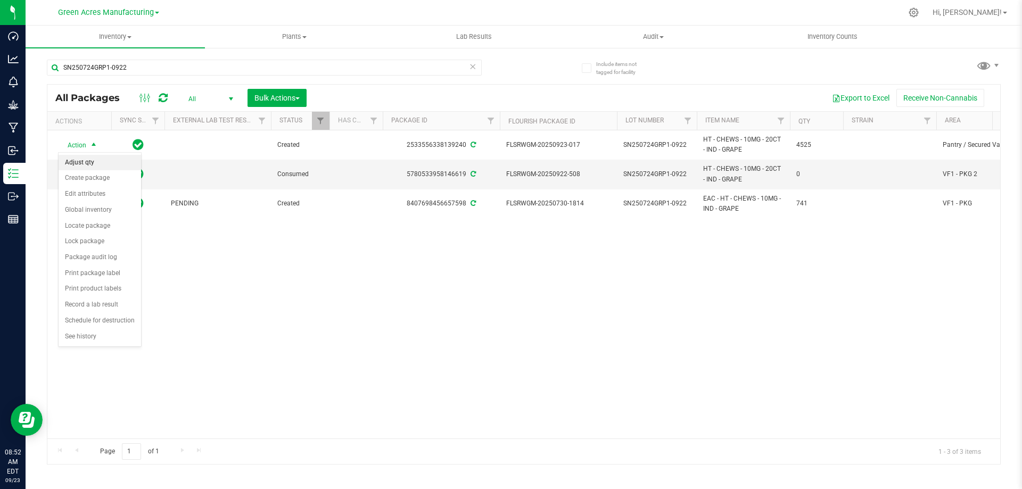
click at [94, 163] on li "Adjust qty" at bounding box center [100, 163] width 83 height 16
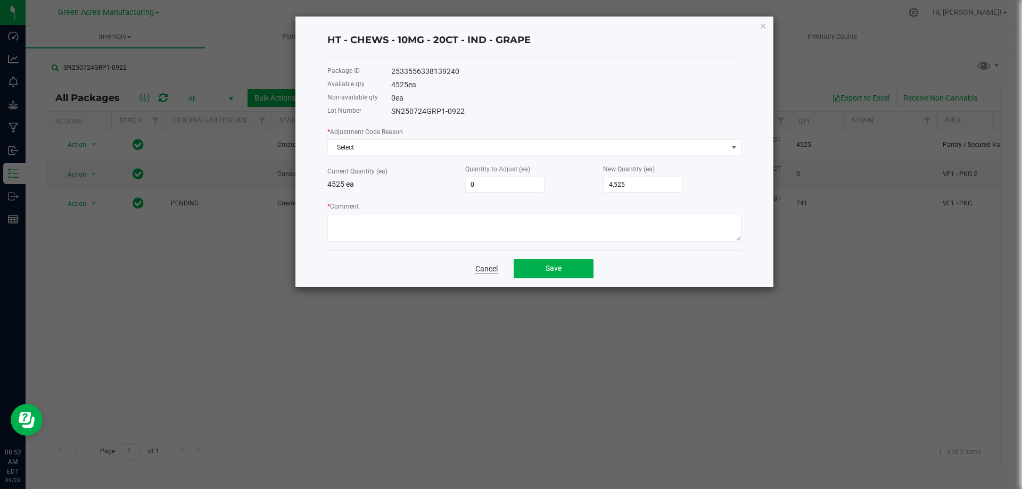
click at [484, 268] on link "Cancel" at bounding box center [486, 269] width 22 height 11
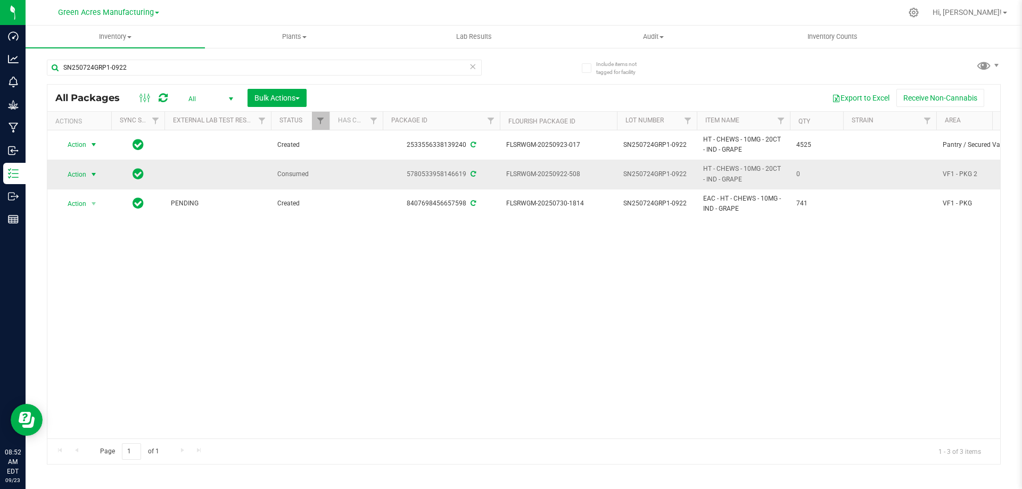
click at [83, 174] on span "Action" at bounding box center [72, 174] width 29 height 15
click at [315, 285] on div "Action Action Adjust qty Create package Edit attributes Global inventory Locate…" at bounding box center [523, 284] width 953 height 308
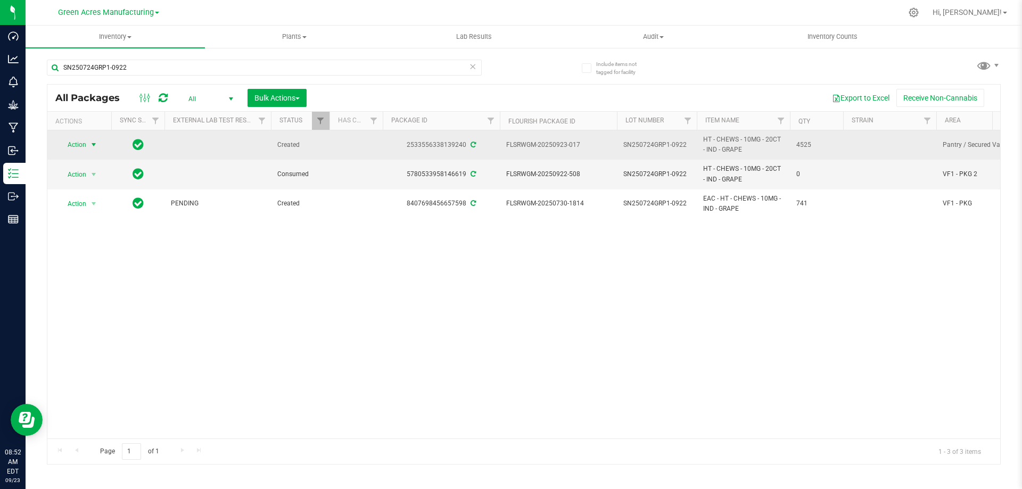
click at [97, 144] on span "select" at bounding box center [93, 145] width 9 height 9
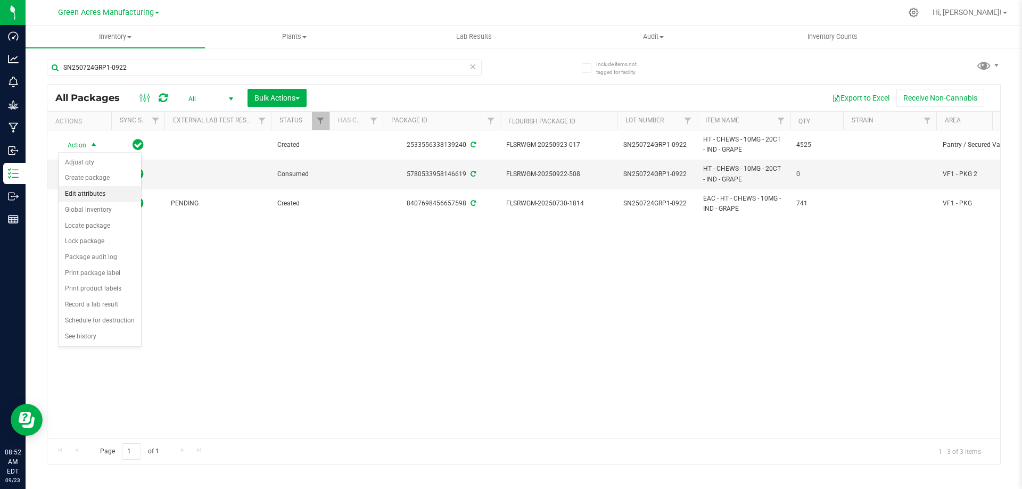
click at [108, 194] on li "Edit attributes" at bounding box center [100, 194] width 83 height 16
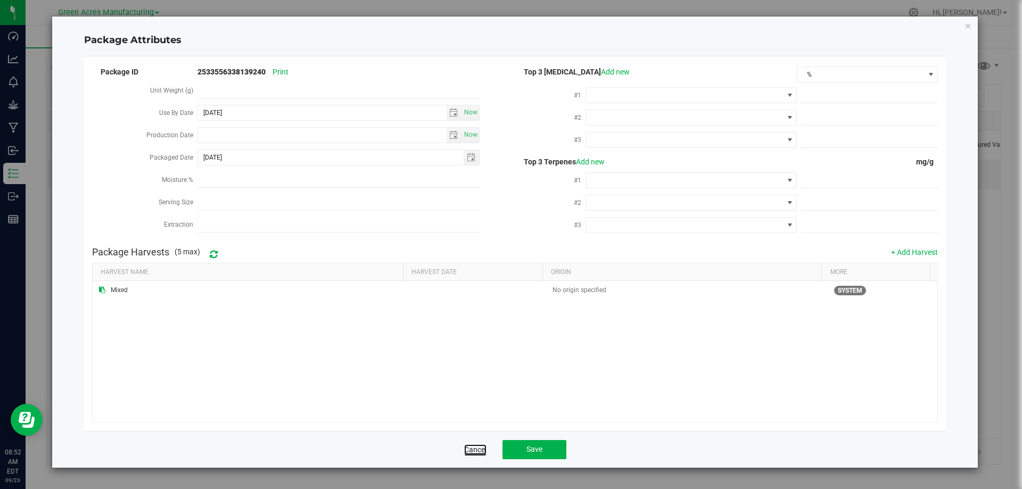
click at [470, 445] on link "Cancel" at bounding box center [475, 450] width 22 height 11
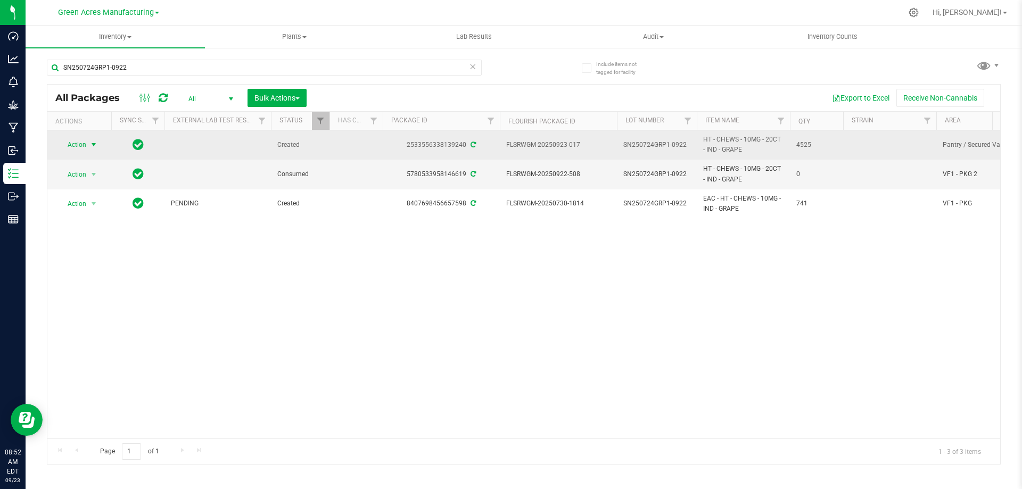
click at [78, 145] on span "Action" at bounding box center [72, 144] width 29 height 15
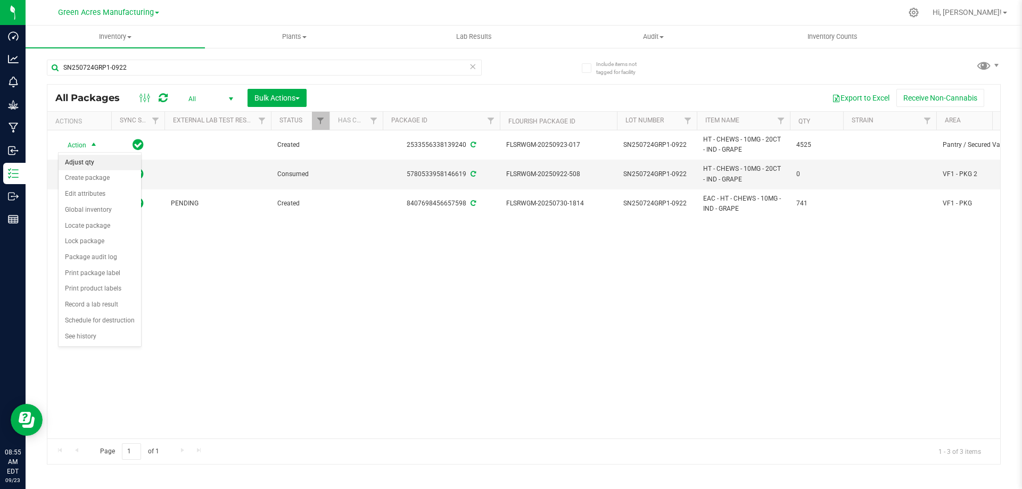
click at [73, 160] on li "Adjust qty" at bounding box center [100, 163] width 83 height 16
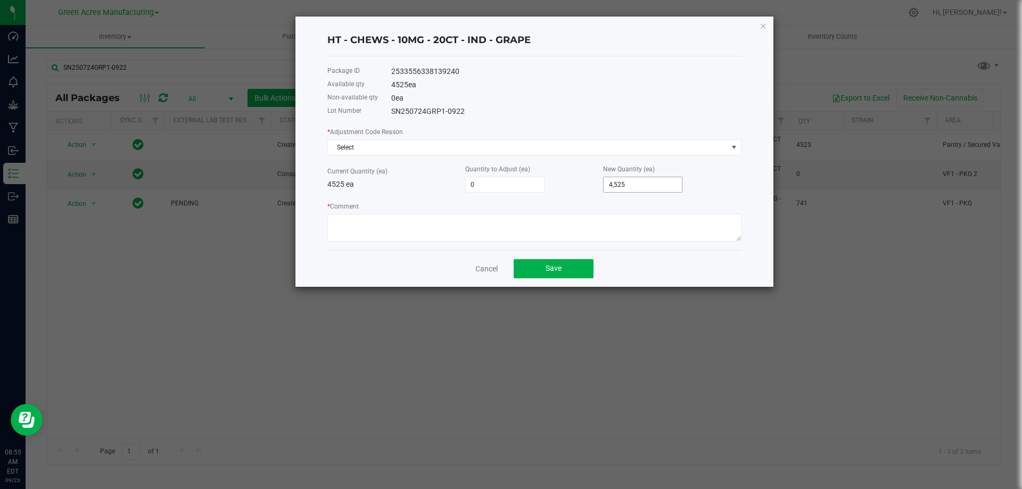
type input "4525"
click at [621, 183] on input "4525" at bounding box center [643, 184] width 78 height 15
type input "-4,525"
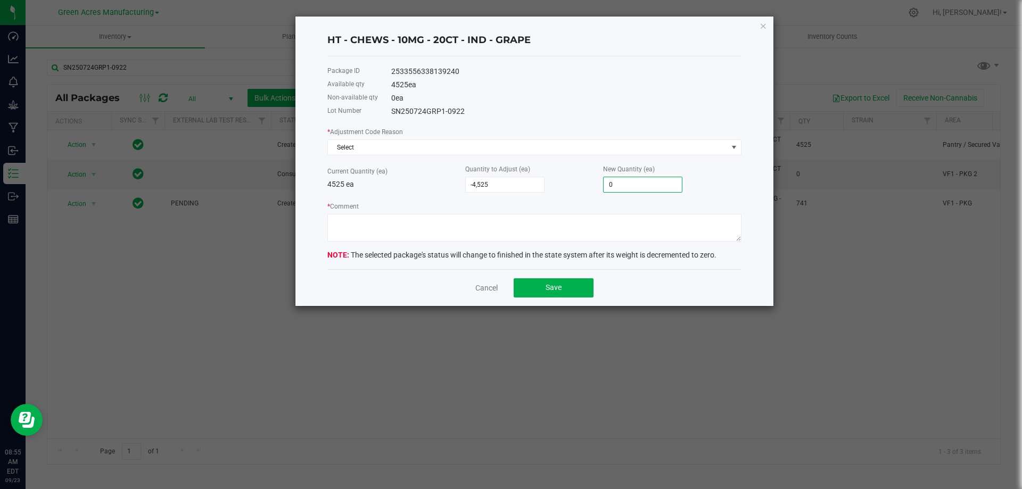
type input "0"
click at [423, 206] on div "* Comment" at bounding box center [534, 221] width 414 height 41
click at [483, 283] on app-cancel-button "Cancel" at bounding box center [486, 287] width 22 height 11
click at [483, 284] on link "Cancel" at bounding box center [486, 288] width 22 height 11
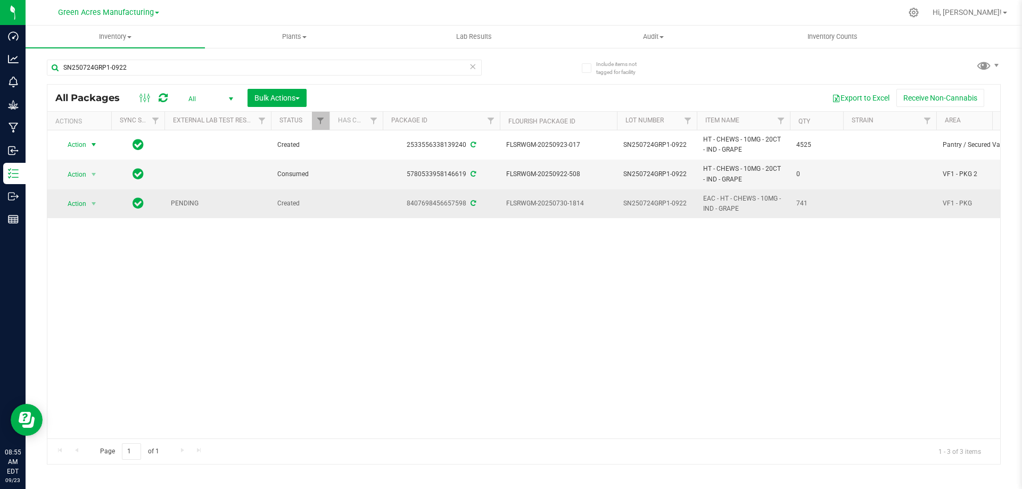
click at [318, 204] on span "Created" at bounding box center [300, 204] width 46 height 10
click at [76, 203] on span "Action" at bounding box center [72, 203] width 29 height 15
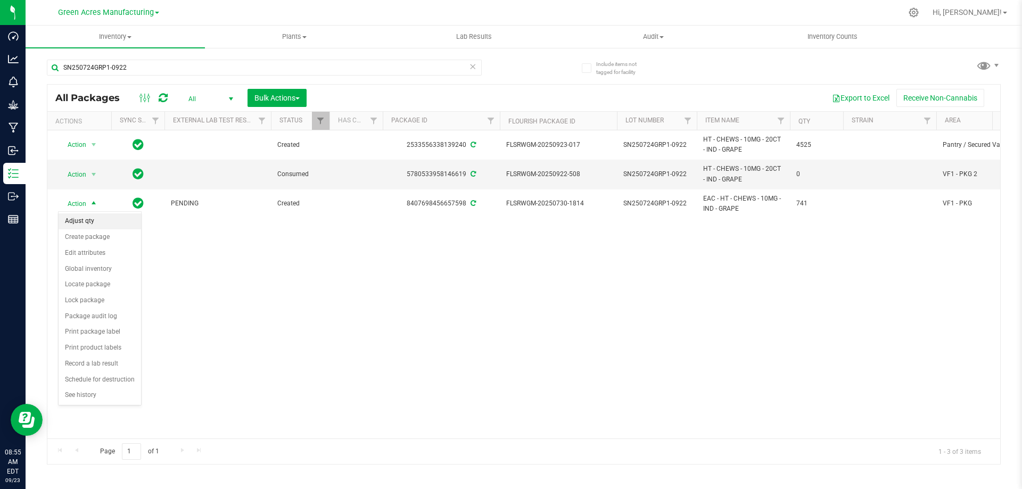
click at [100, 223] on li "Adjust qty" at bounding box center [100, 221] width 83 height 16
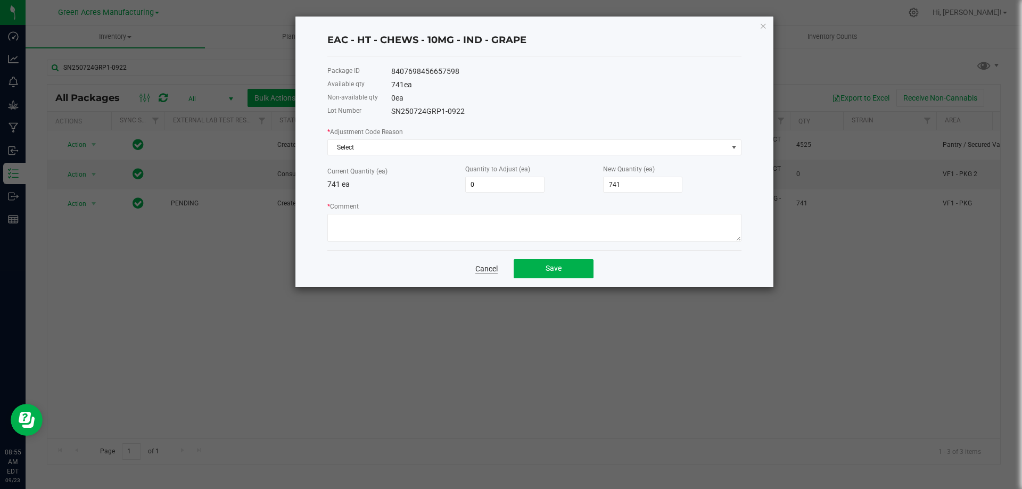
click at [494, 269] on link "Cancel" at bounding box center [486, 269] width 22 height 11
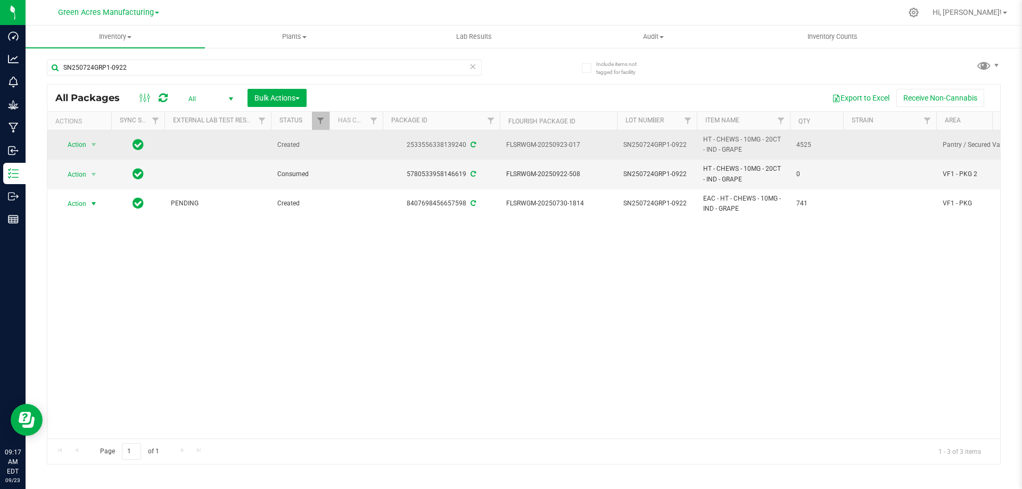
click at [655, 145] on span "SN250724GRP1-0922" at bounding box center [656, 145] width 67 height 10
click at [656, 145] on input "SN250724GRP1-0922" at bounding box center [654, 145] width 76 height 17
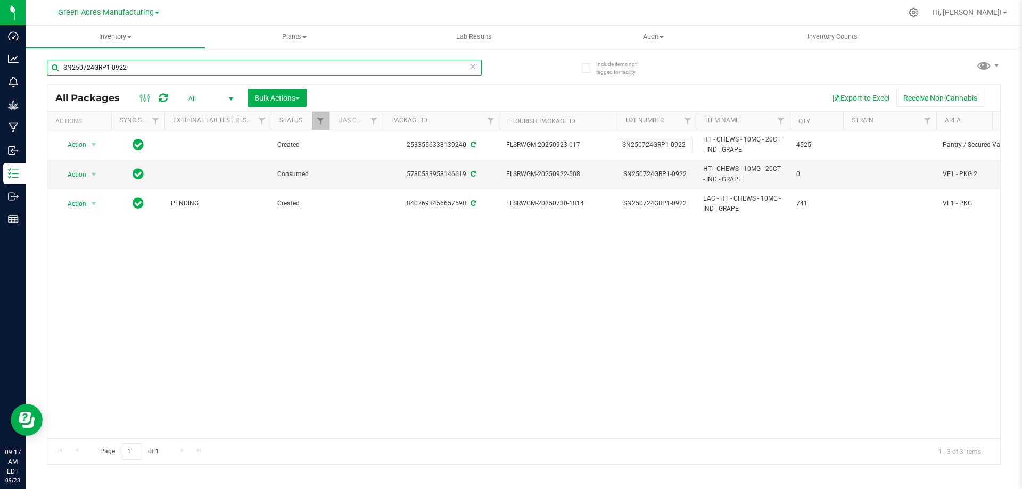
click at [223, 70] on input "SN250724GRP1-0922" at bounding box center [264, 68] width 435 height 16
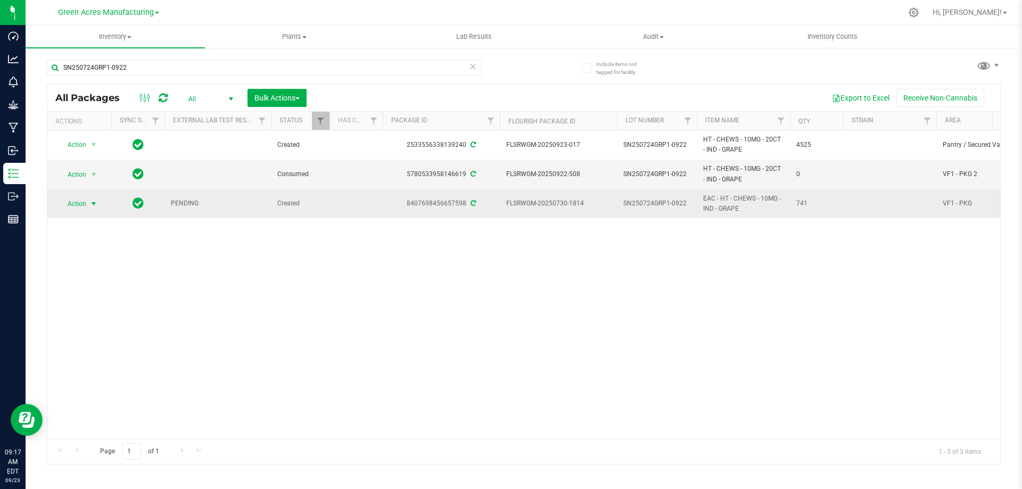
click at [77, 207] on span "Action" at bounding box center [72, 203] width 29 height 15
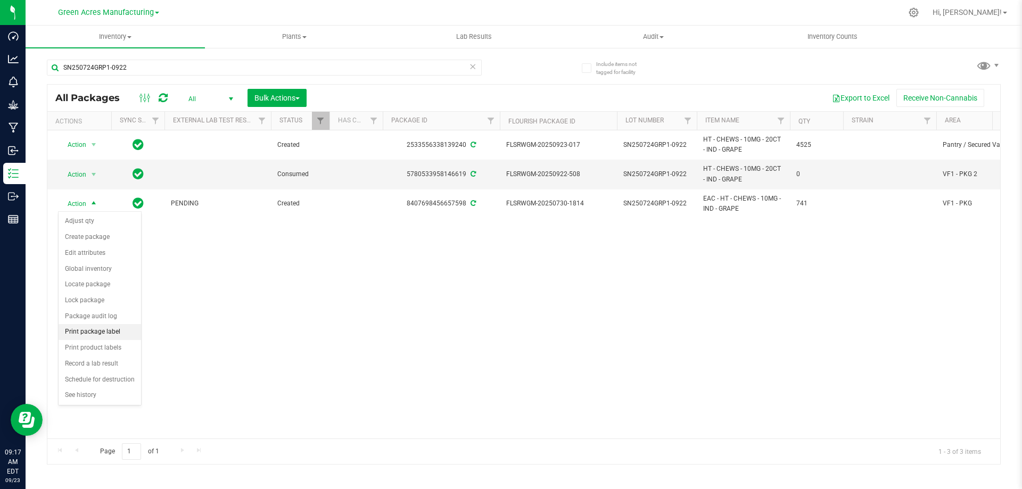
click at [115, 335] on li "Print package label" at bounding box center [100, 332] width 83 height 16
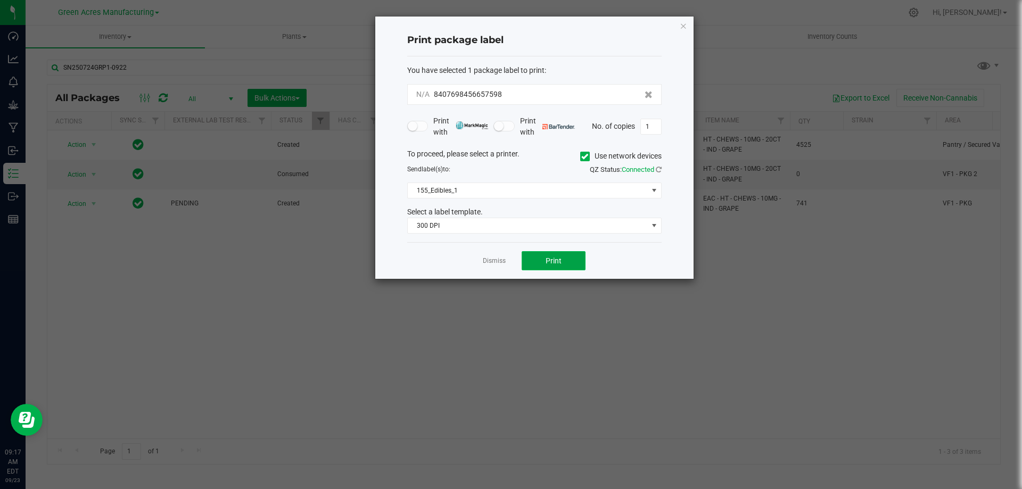
click at [561, 260] on span "Print" at bounding box center [554, 261] width 16 height 9
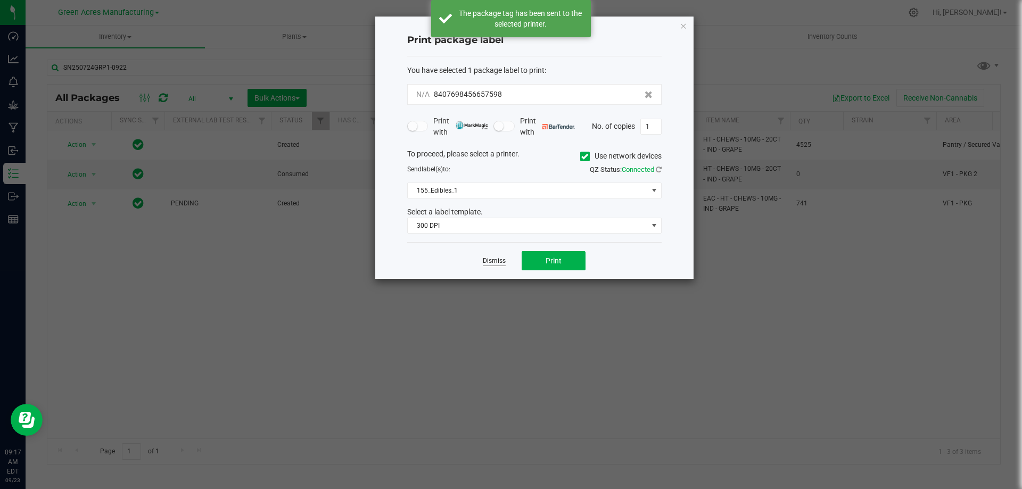
click at [491, 261] on link "Dismiss" at bounding box center [494, 261] width 23 height 9
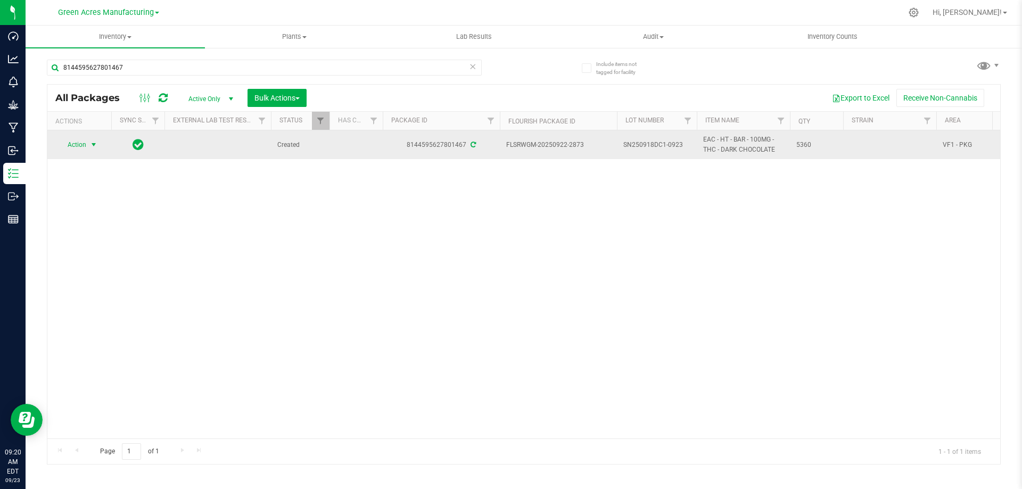
click at [79, 144] on span "Action" at bounding box center [72, 144] width 29 height 15
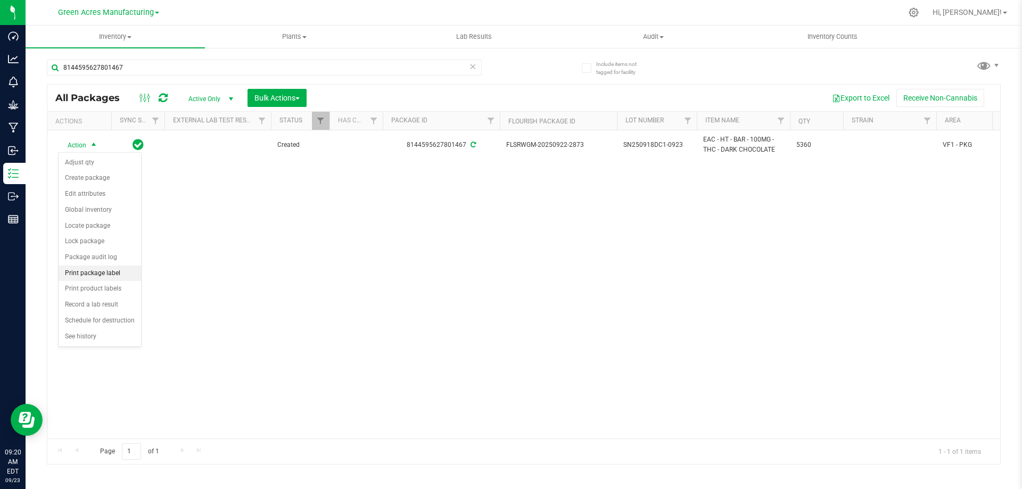
click at [126, 276] on li "Print package label" at bounding box center [100, 274] width 83 height 16
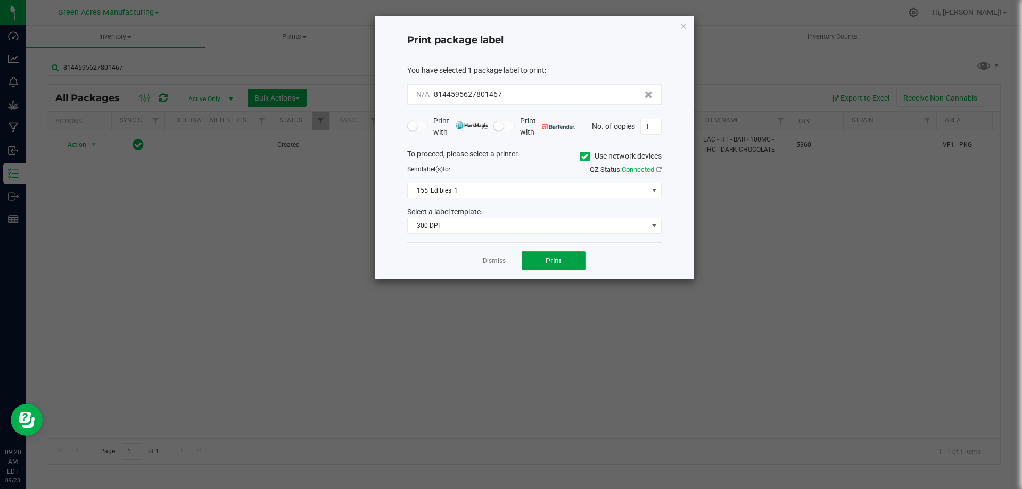
click at [557, 264] on span "Print" at bounding box center [554, 261] width 16 height 9
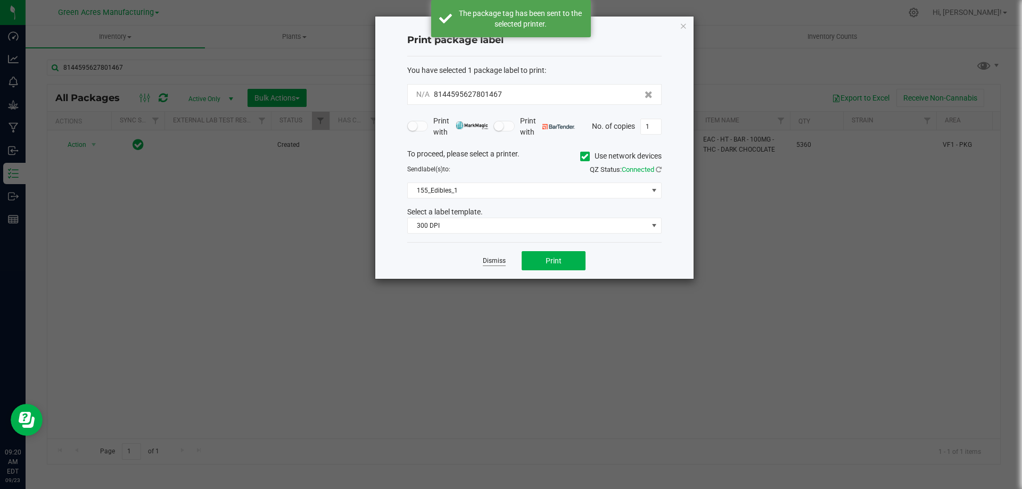
click at [490, 259] on link "Dismiss" at bounding box center [494, 261] width 23 height 9
